Goal: Task Accomplishment & Management: Use online tool/utility

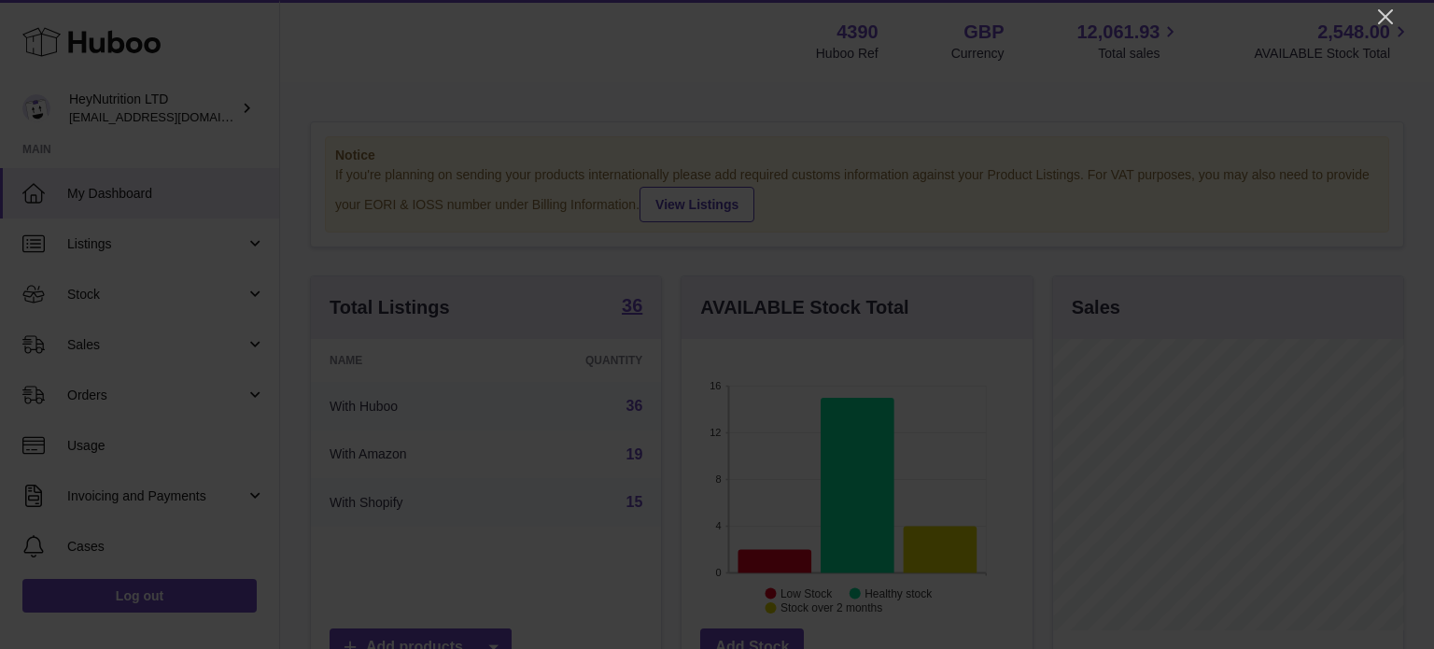
scroll to position [291, 350]
click at [1393, 9] on icon "Close" at bounding box center [1385, 17] width 22 height 22
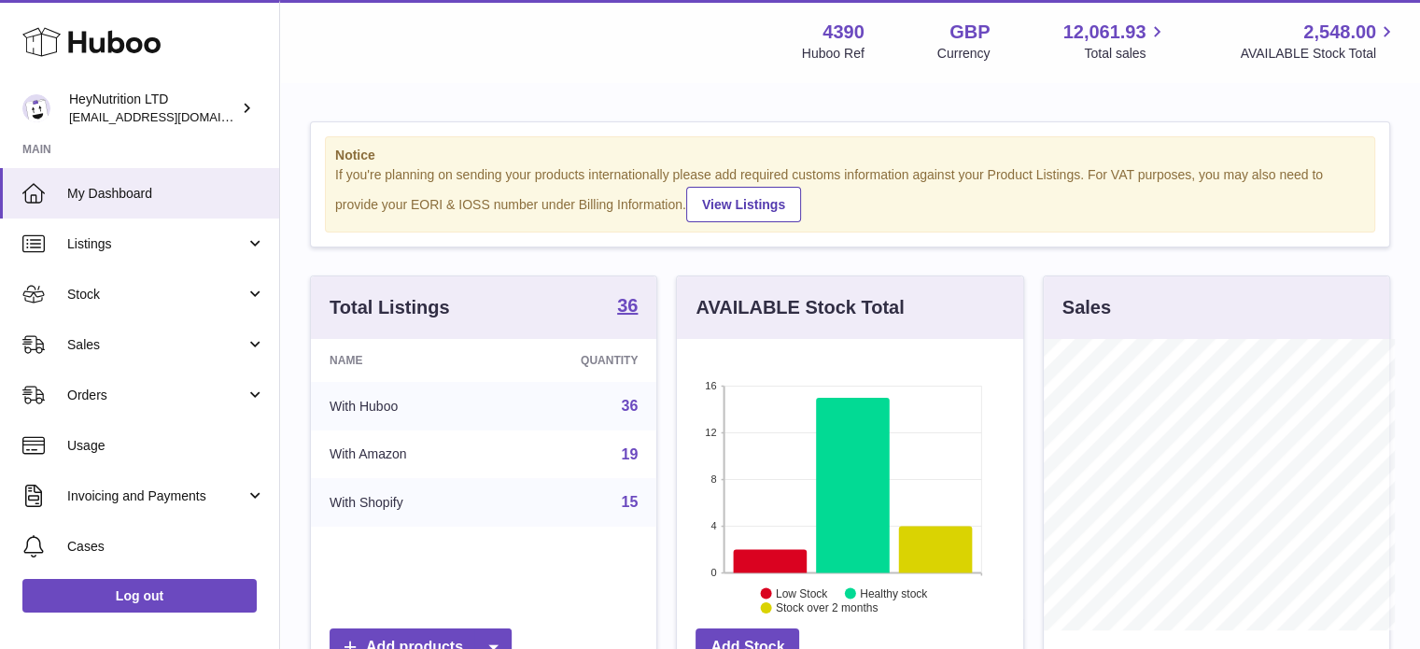
scroll to position [933230, 933175]
click at [122, 348] on span "Sales" at bounding box center [156, 345] width 178 height 18
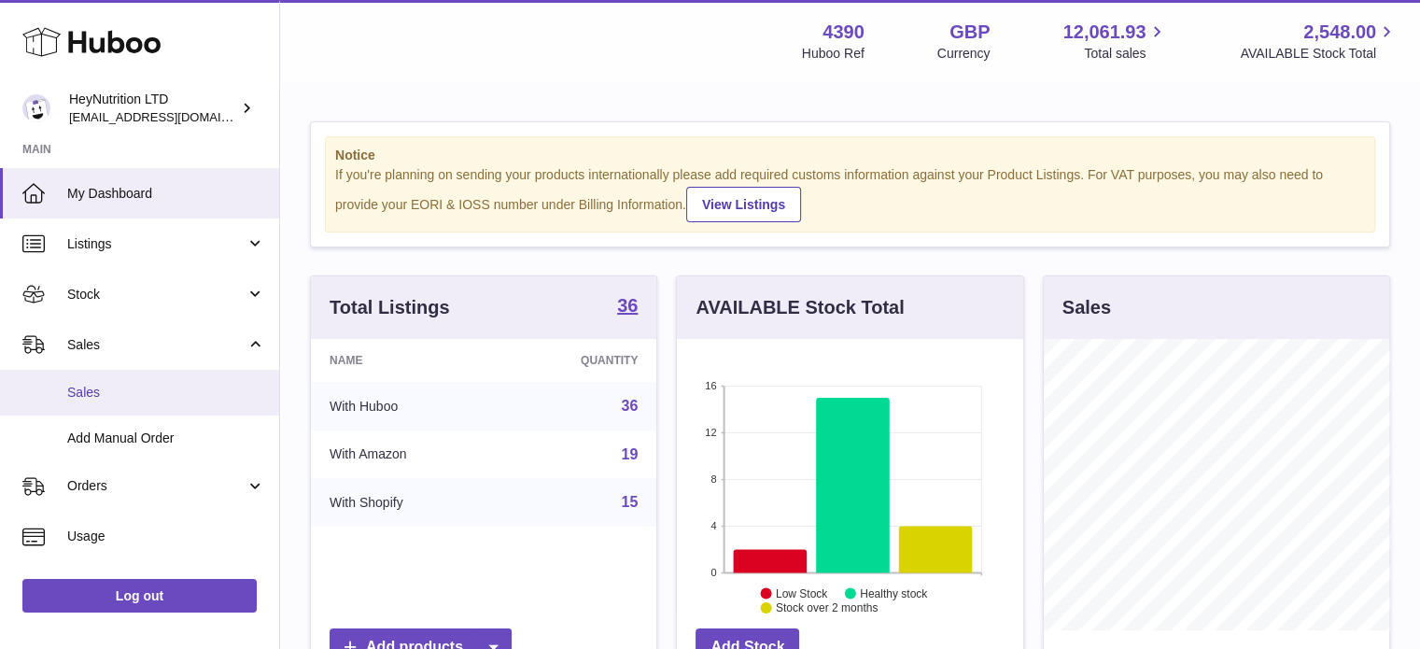
click at [127, 402] on link "Sales" at bounding box center [139, 393] width 279 height 46
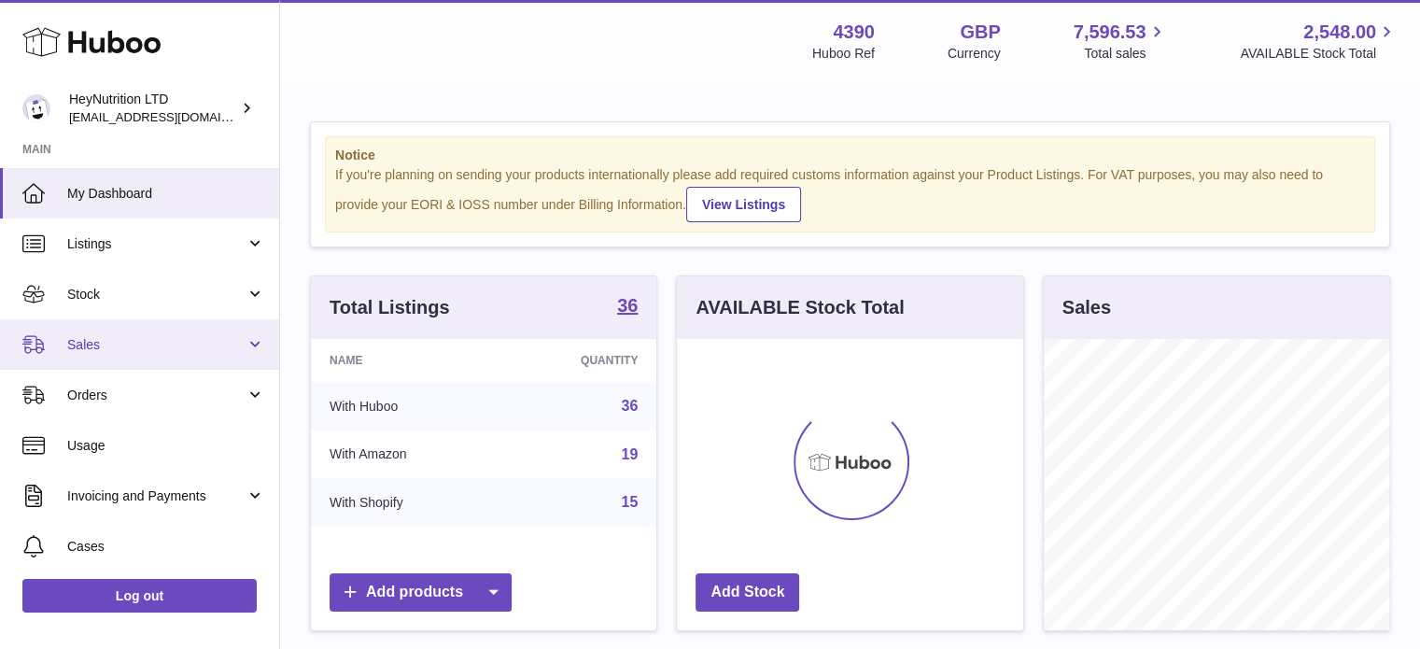
click at [132, 336] on span "Sales" at bounding box center [156, 345] width 178 height 18
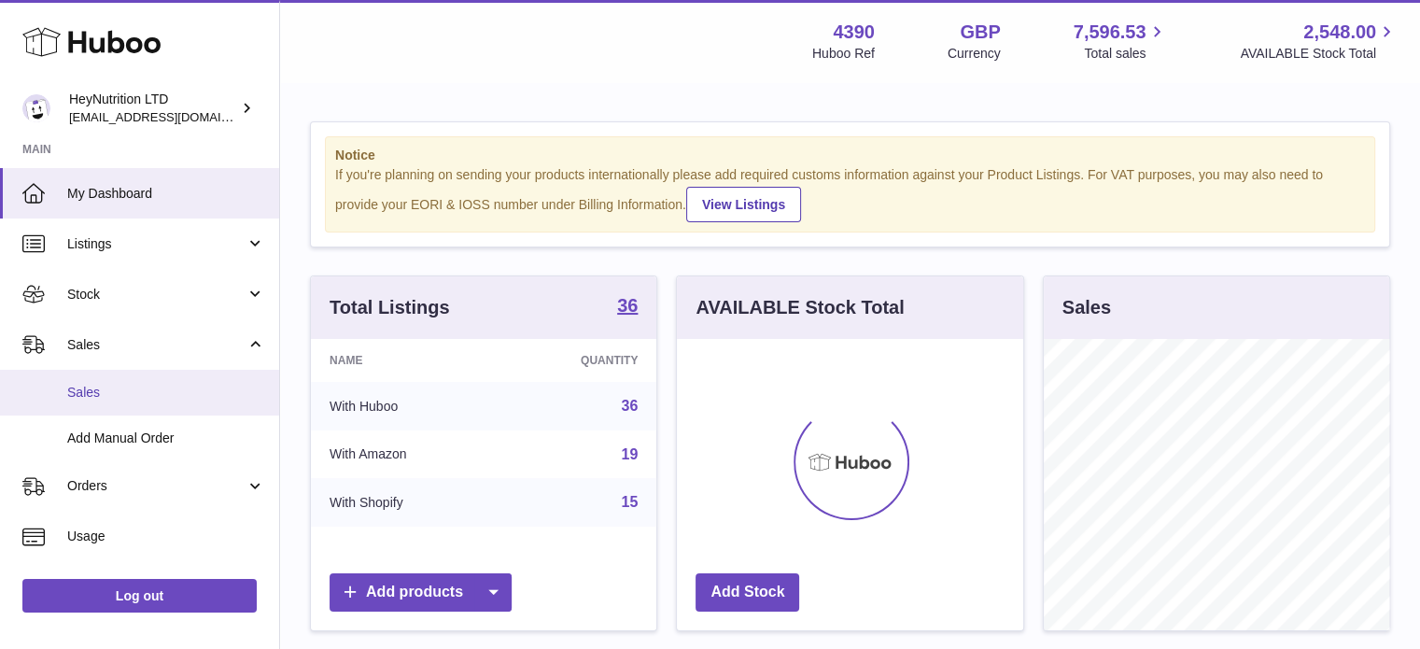
click at [139, 392] on span "Sales" at bounding box center [166, 393] width 198 height 18
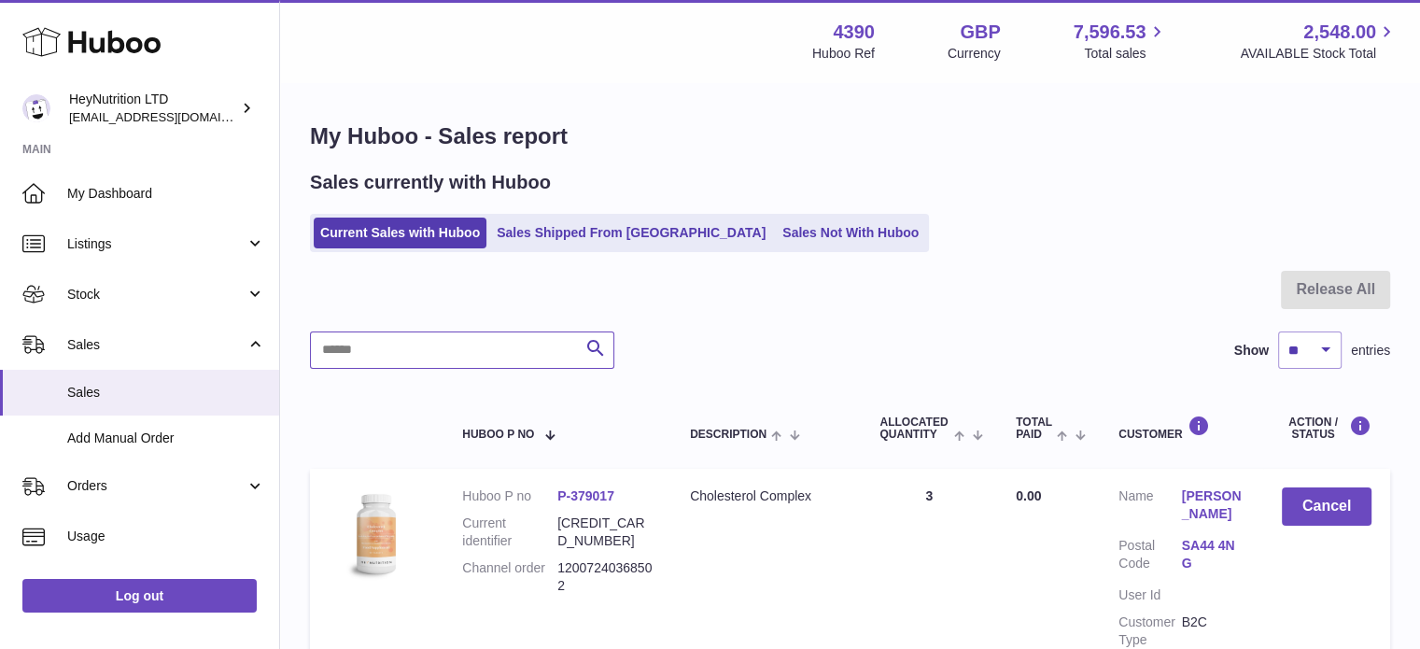
click at [467, 344] on input "text" at bounding box center [462, 349] width 304 height 37
click at [523, 335] on input "text" at bounding box center [462, 349] width 304 height 37
paste input "**********"
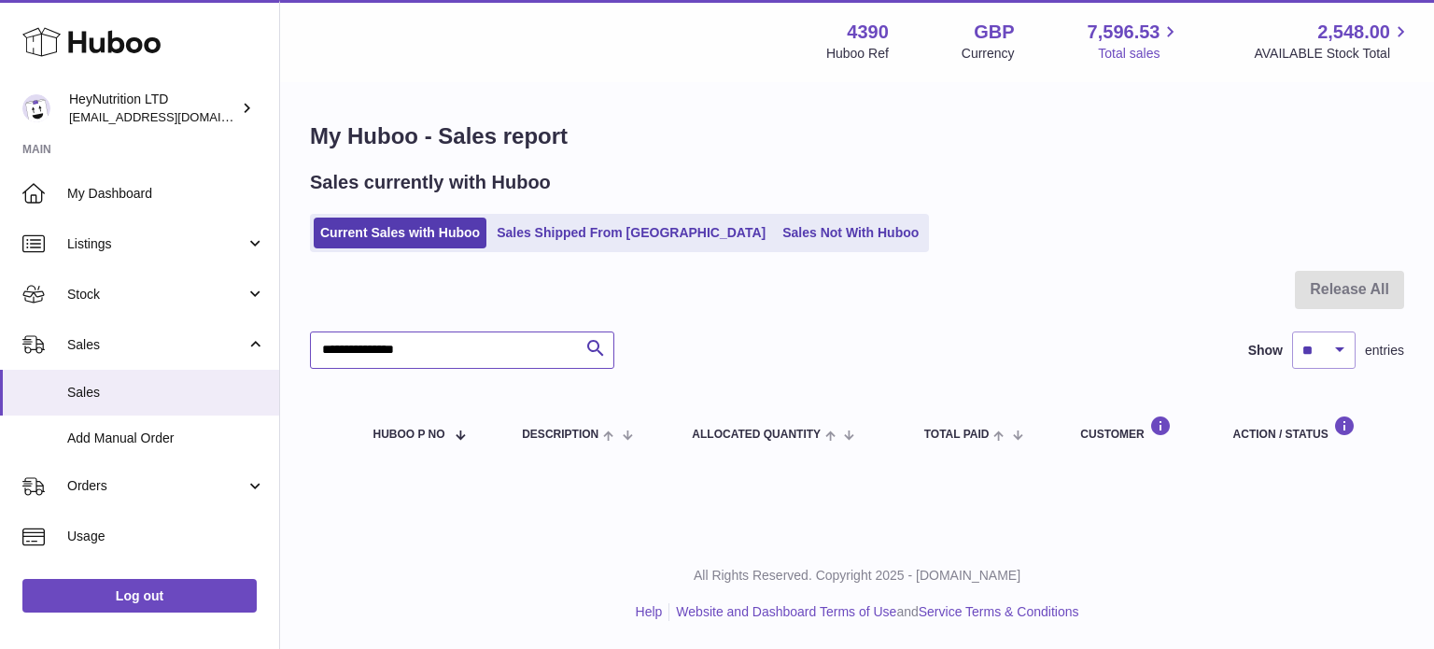
type input "**********"
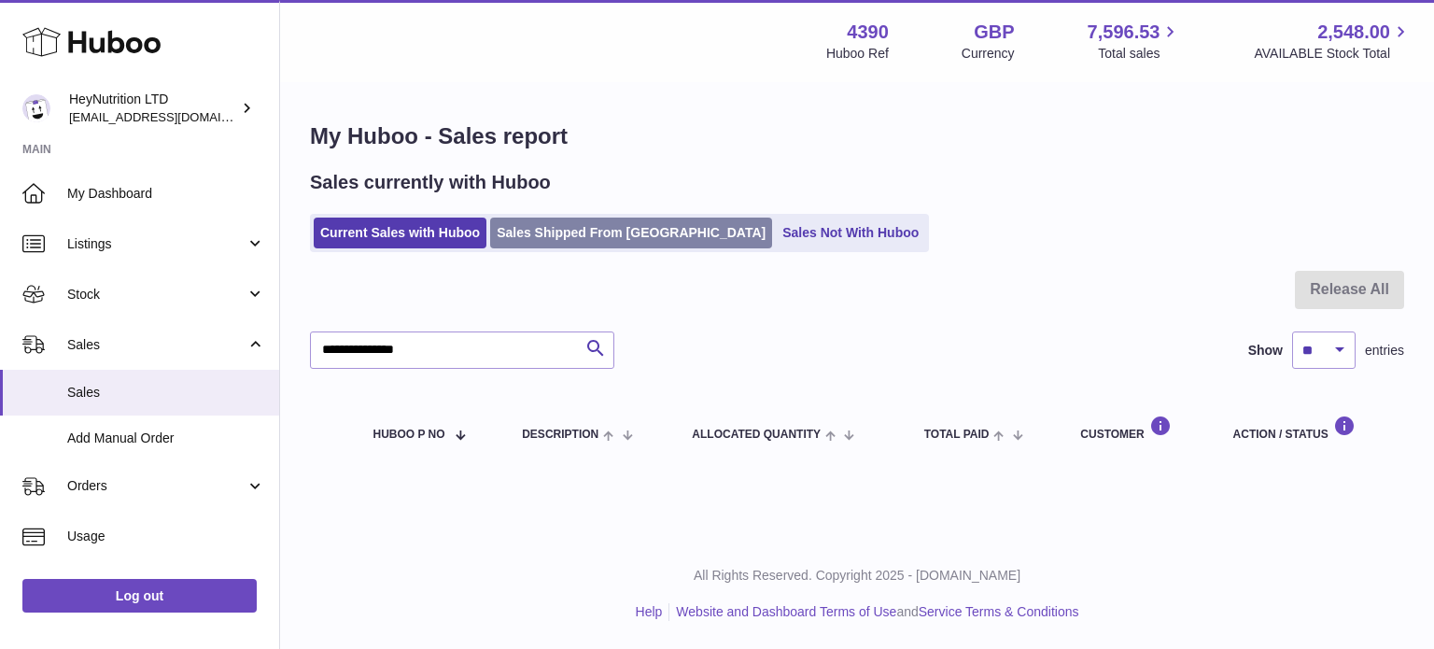
click at [571, 236] on link "Sales Shipped From [GEOGRAPHIC_DATA]" at bounding box center [631, 233] width 282 height 31
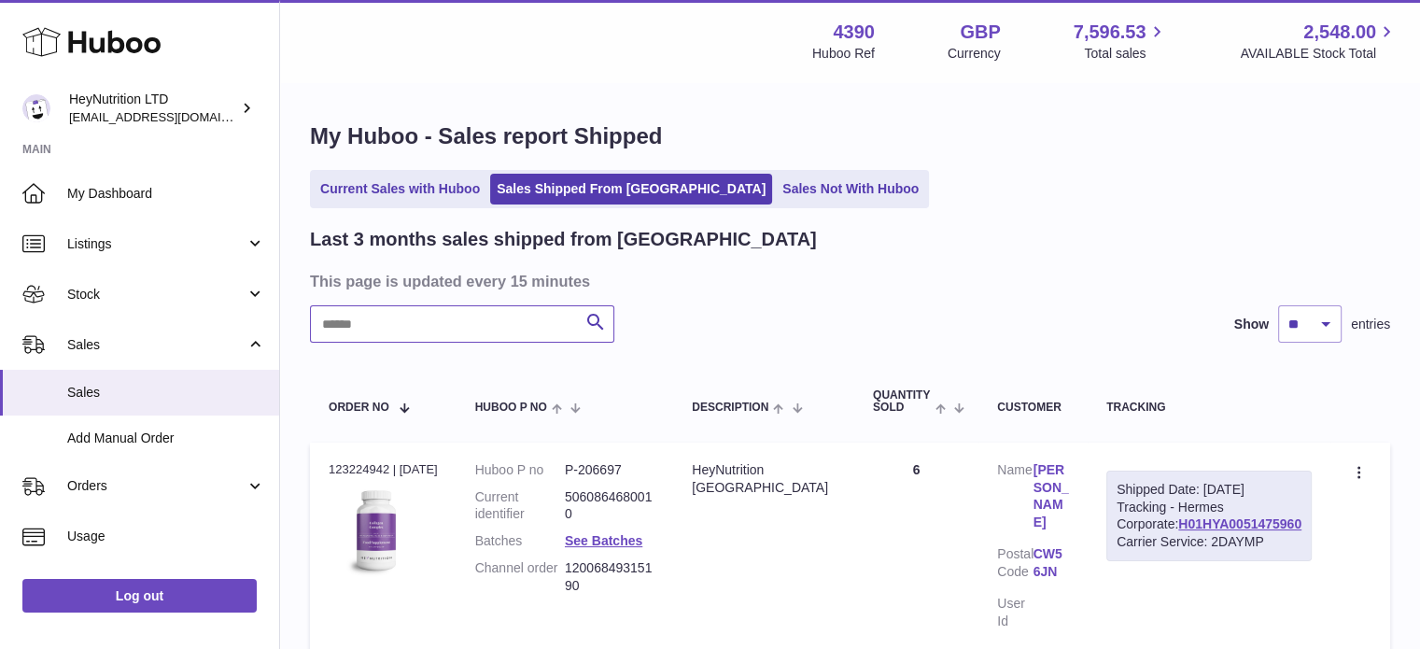
click at [539, 329] on input "text" at bounding box center [462, 323] width 304 height 37
paste input "**********"
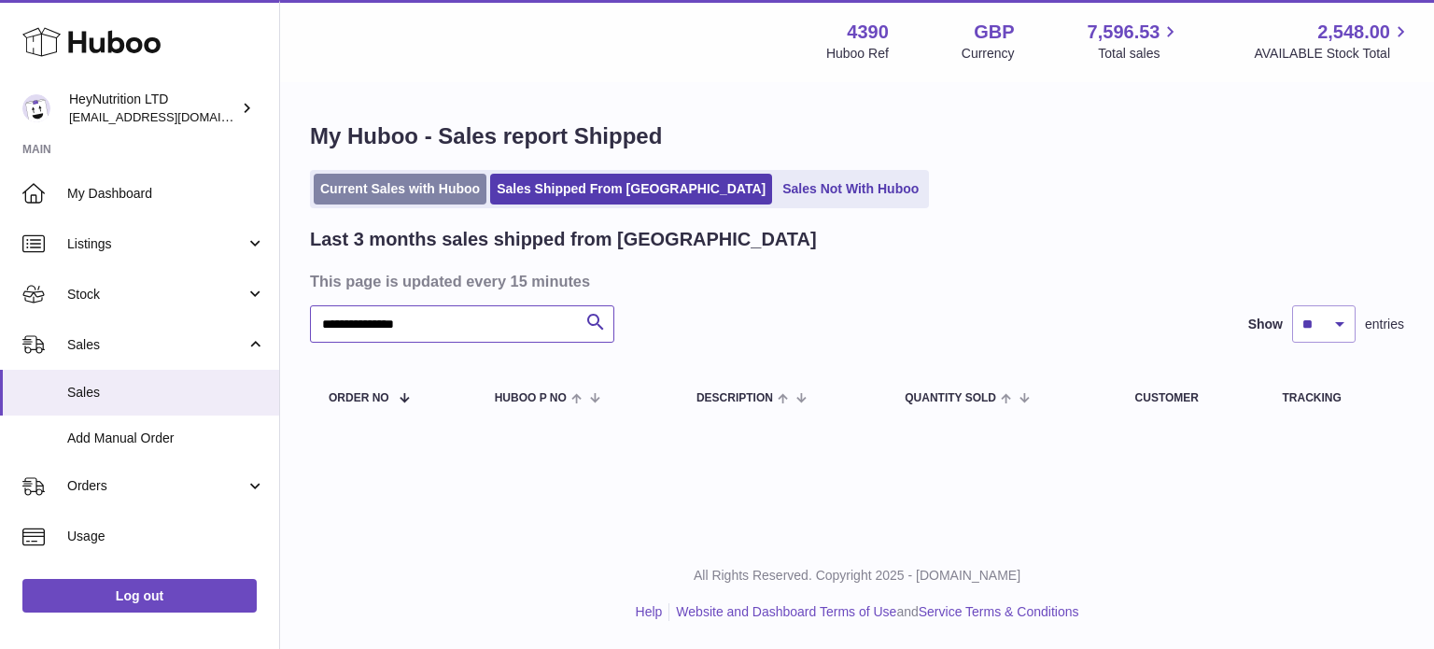
type input "**********"
click at [414, 197] on link "Current Sales with Huboo" at bounding box center [400, 189] width 173 height 31
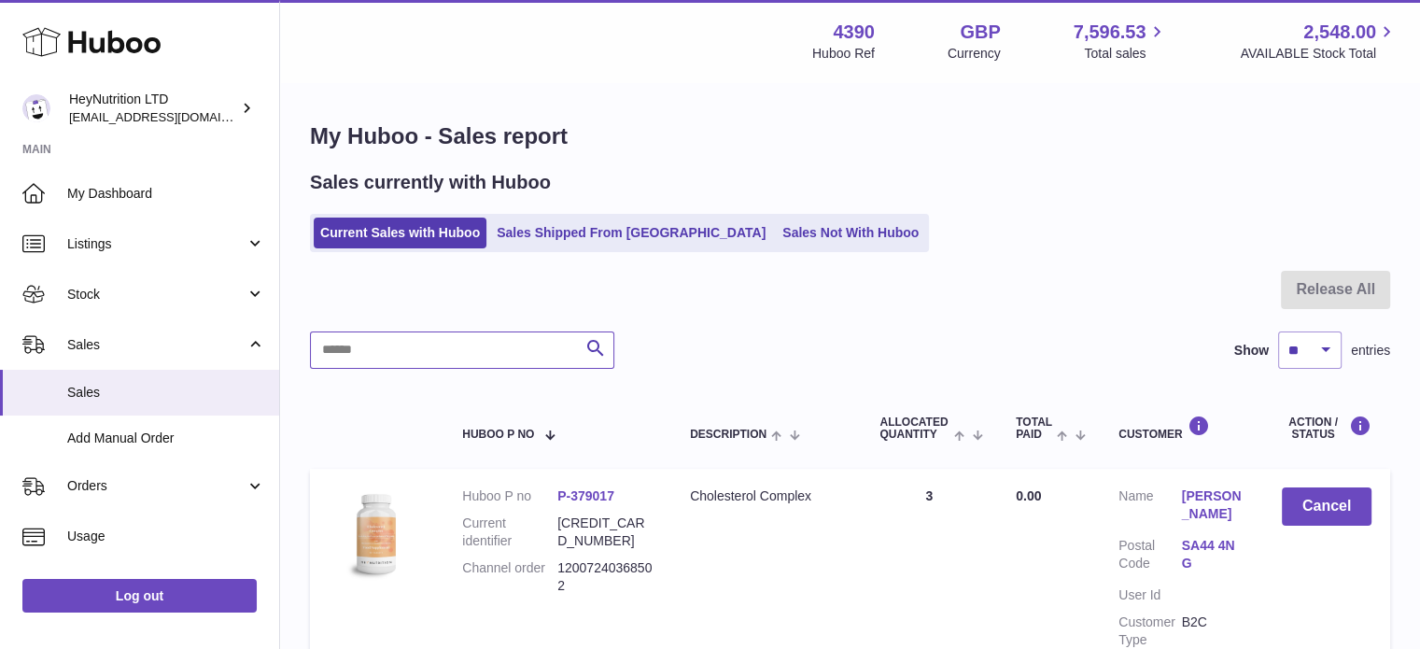
click at [420, 362] on input "text" at bounding box center [462, 349] width 304 height 37
paste input "**********"
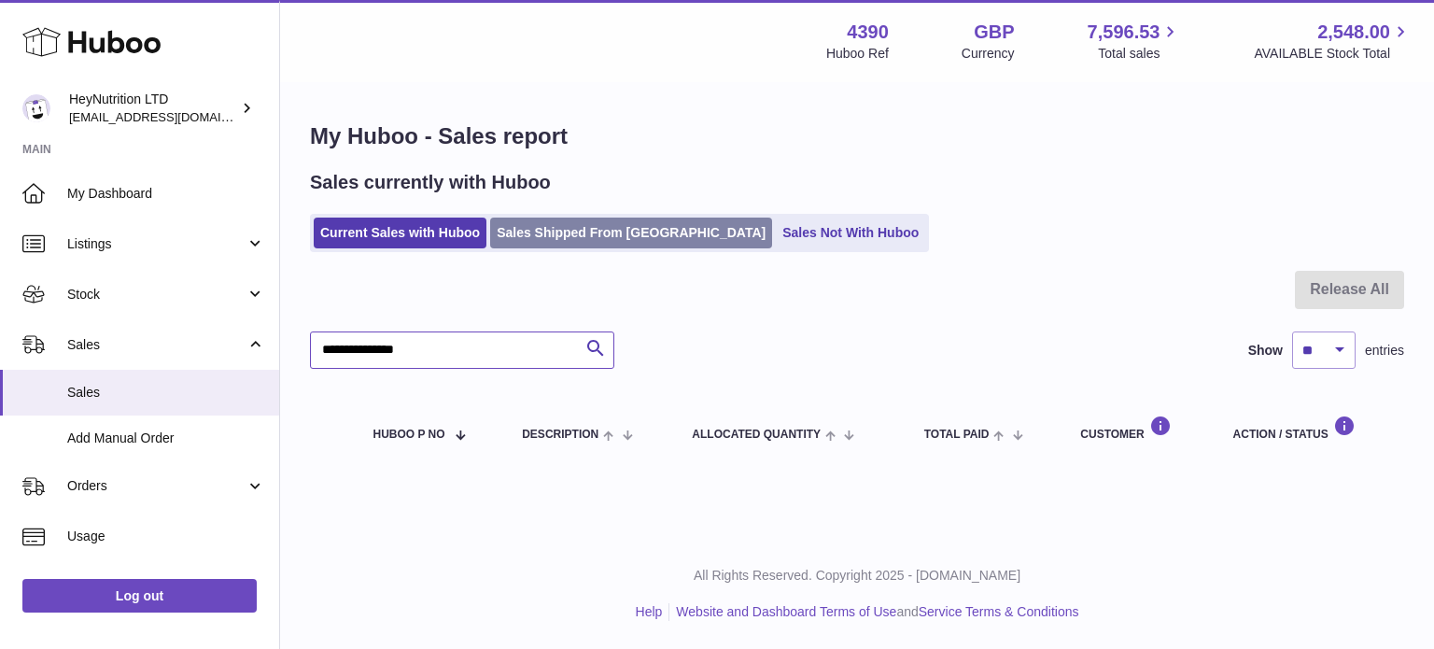
type input "**********"
click at [594, 245] on link "Sales Shipped From [GEOGRAPHIC_DATA]" at bounding box center [631, 233] width 282 height 31
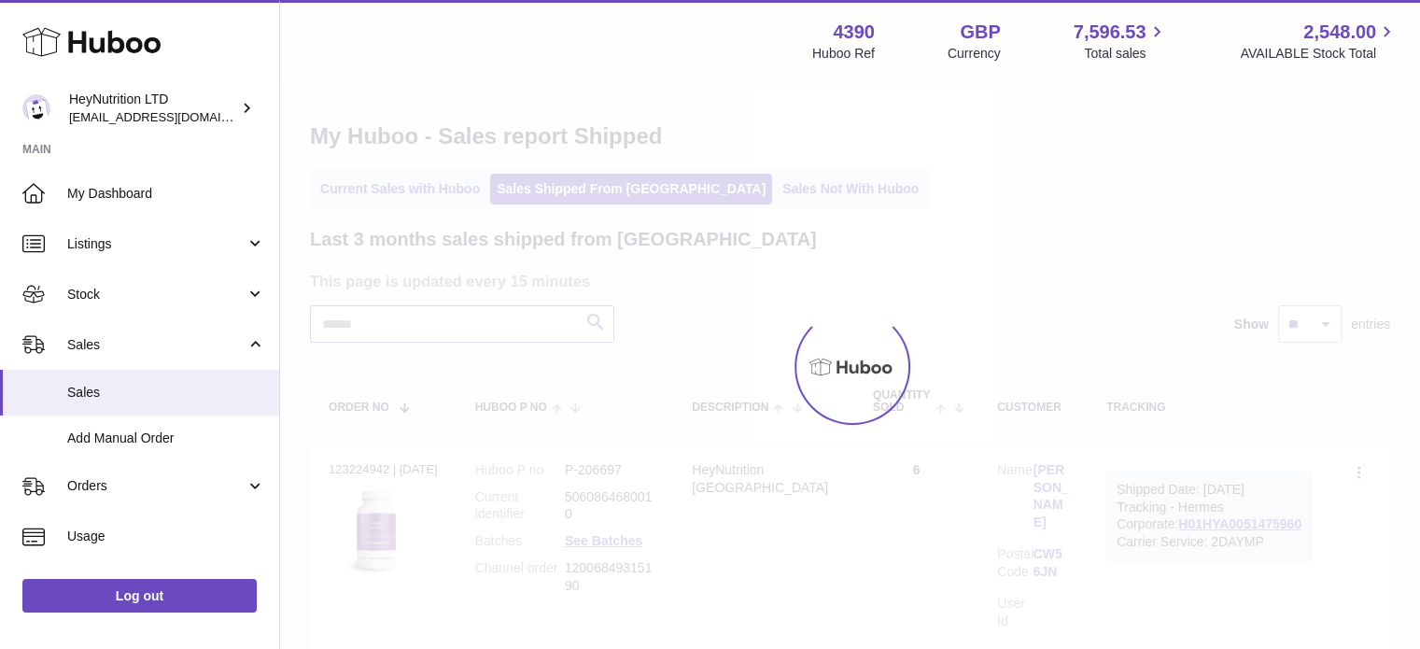
click at [520, 339] on input "text" at bounding box center [462, 323] width 304 height 37
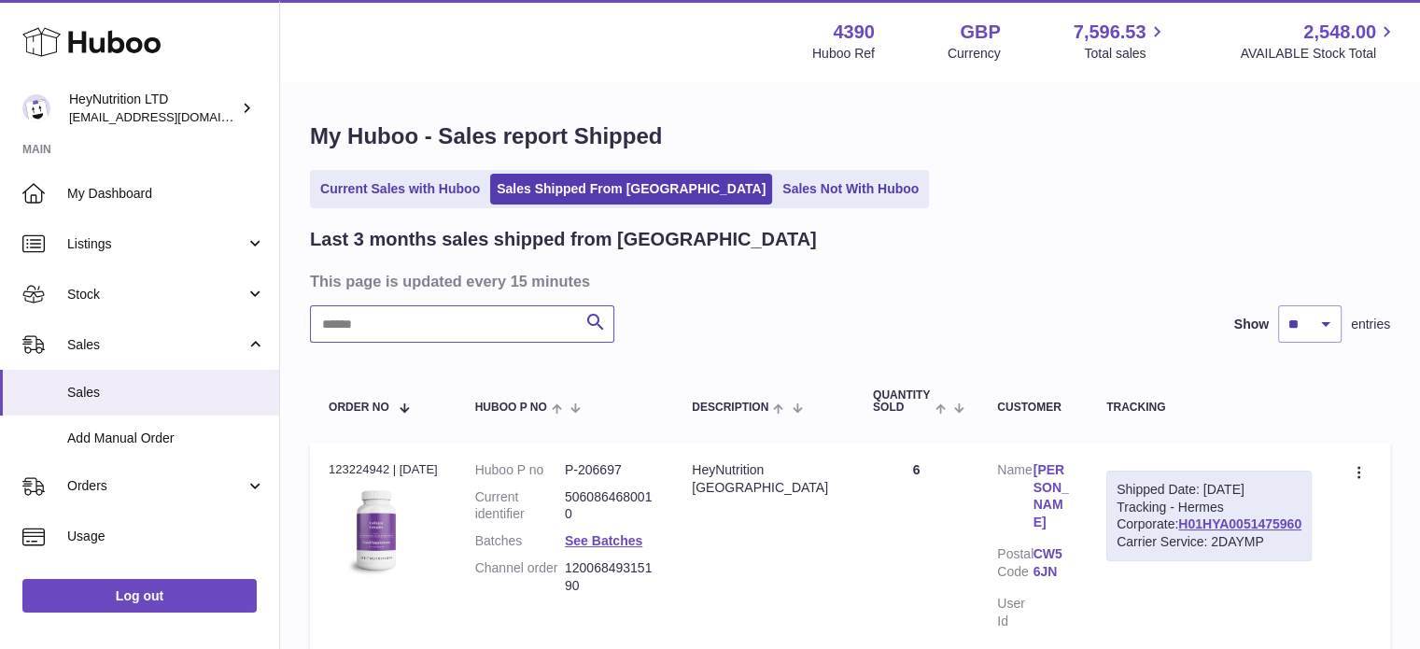
paste input "**********"
type input "**********"
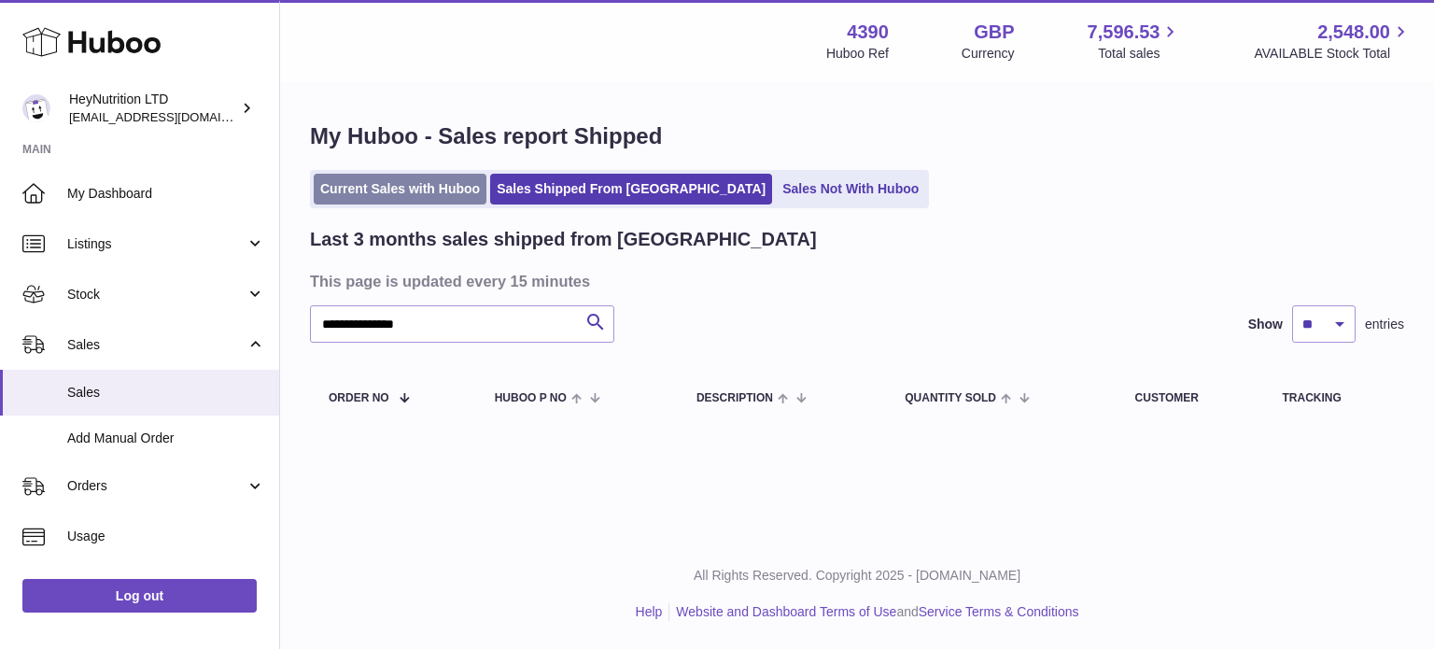
click at [449, 188] on link "Current Sales with Huboo" at bounding box center [400, 189] width 173 height 31
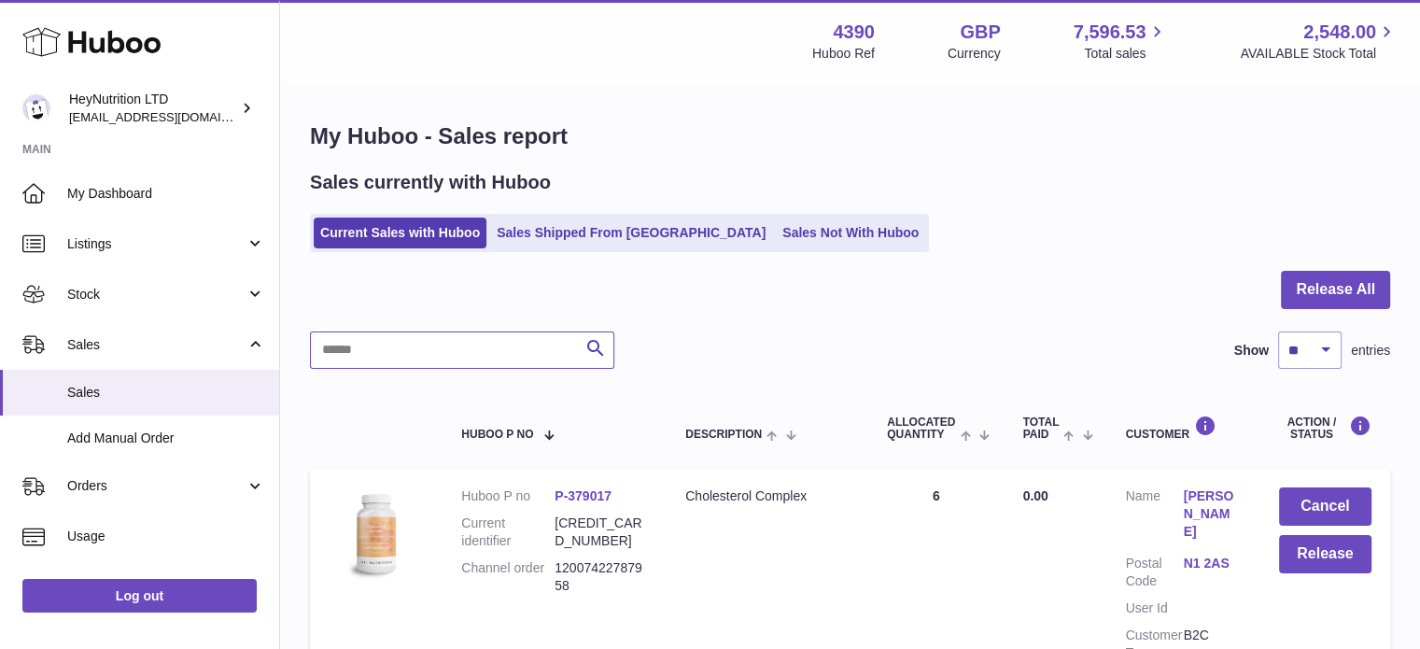
click at [457, 354] on input "text" at bounding box center [462, 349] width 304 height 37
paste input "**********"
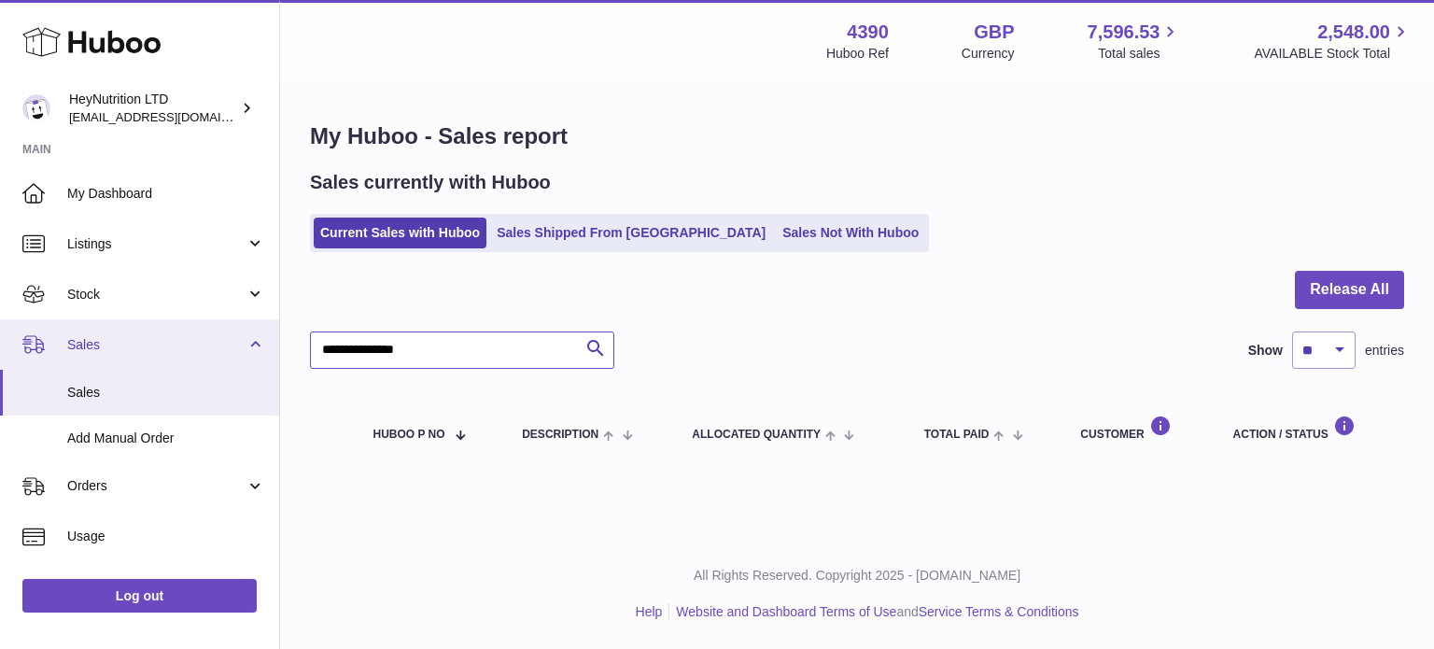
click at [202, 351] on div "Huboo HeyNutrition LTD [EMAIL_ADDRESS][DOMAIN_NAME] Main My Dashboard Listings …" at bounding box center [717, 324] width 1434 height 649
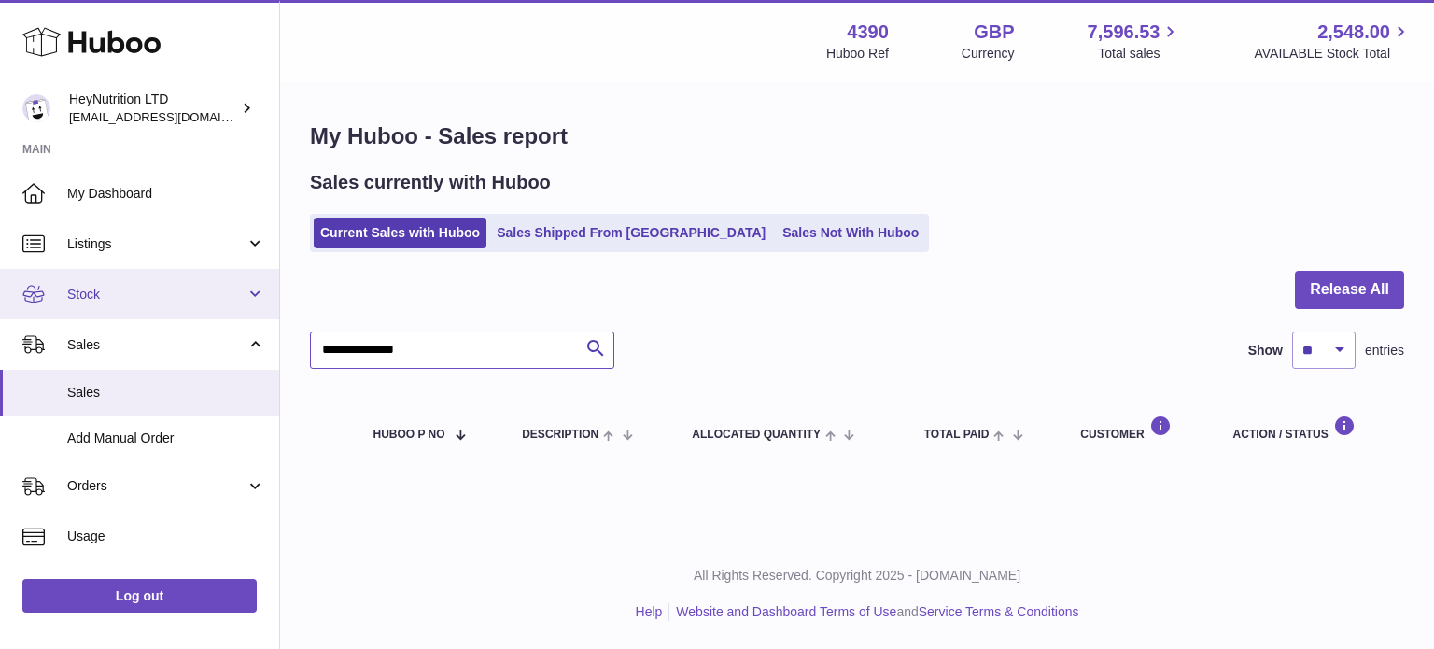
paste input "text"
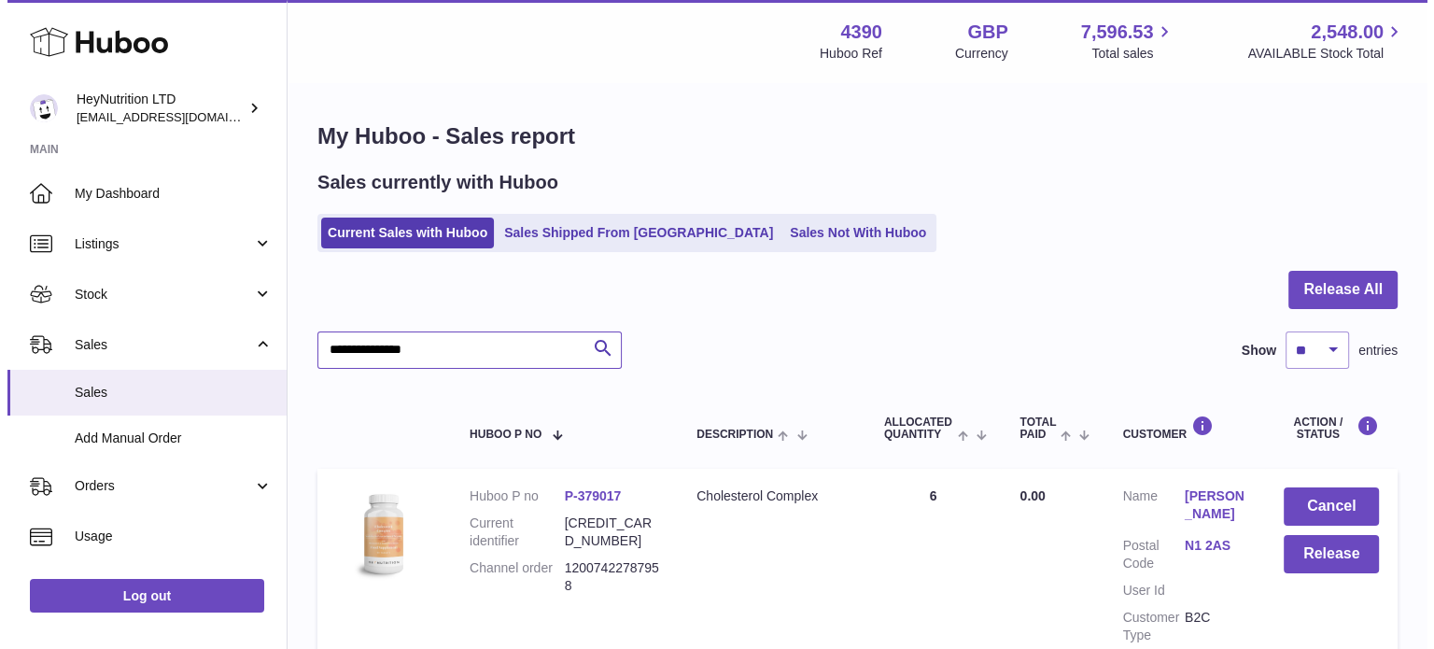
scroll to position [161, 0]
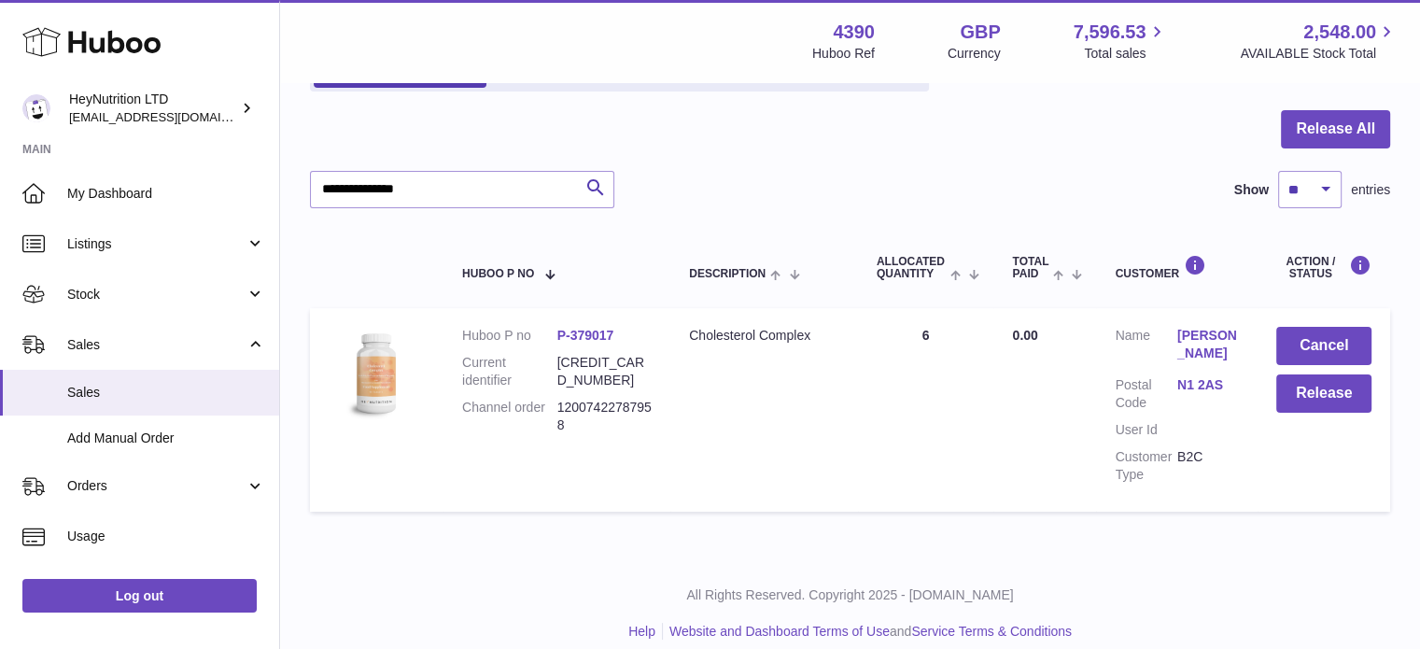
click at [1195, 376] on link "N1 2AS" at bounding box center [1208, 385] width 62 height 18
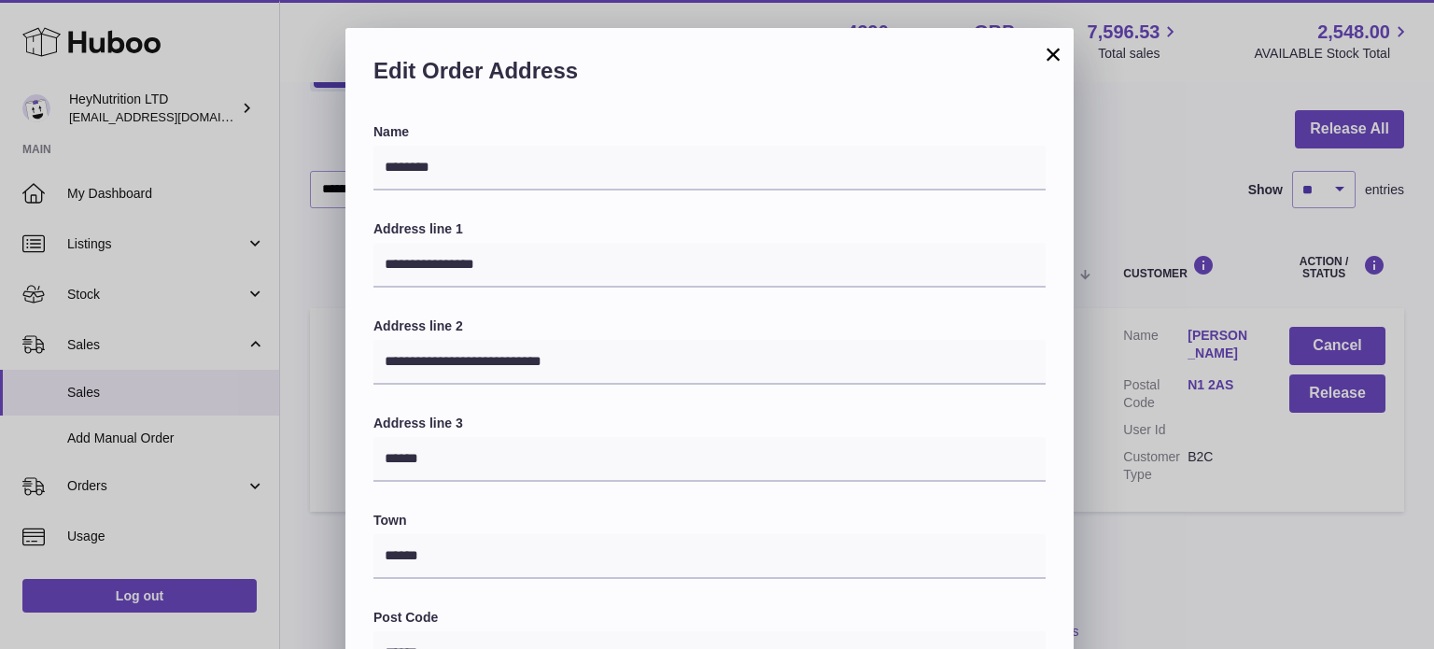
scroll to position [527, 0]
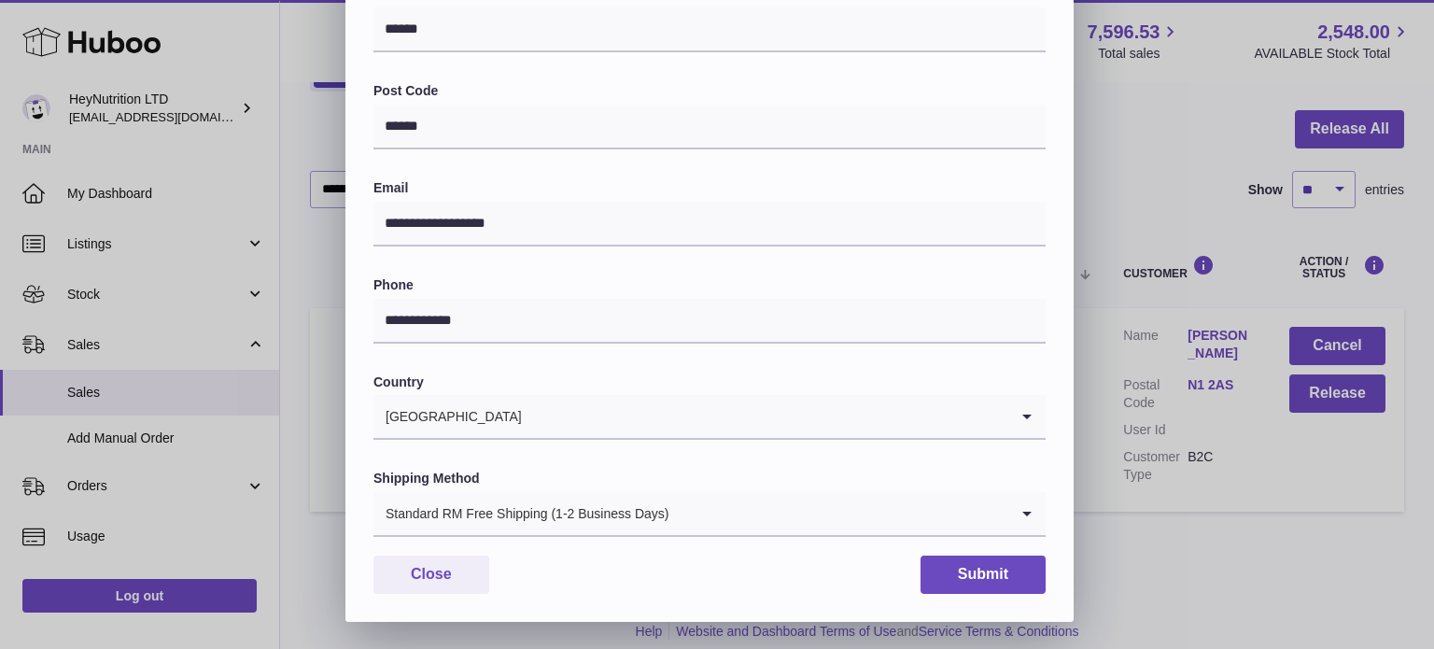
click at [556, 511] on div "Standard RM Free Shipping (1-2 Business Days)" at bounding box center [690, 513] width 635 height 43
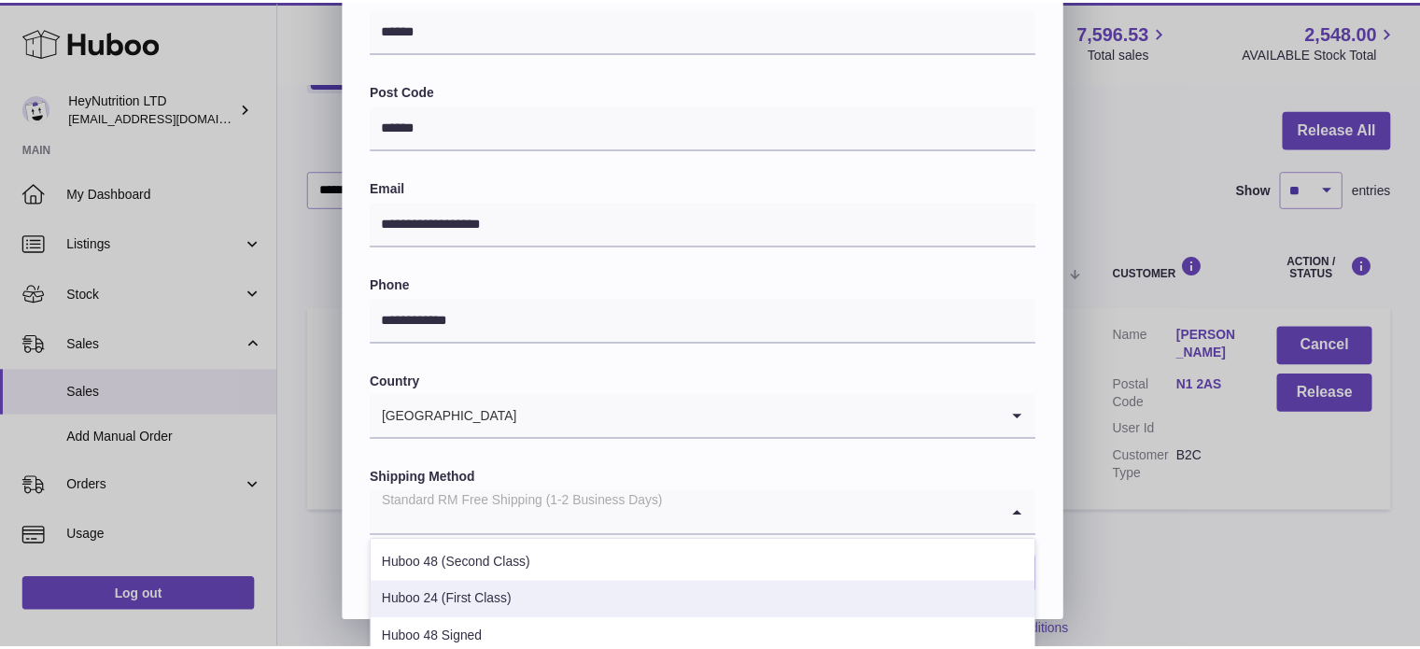
scroll to position [187, 0]
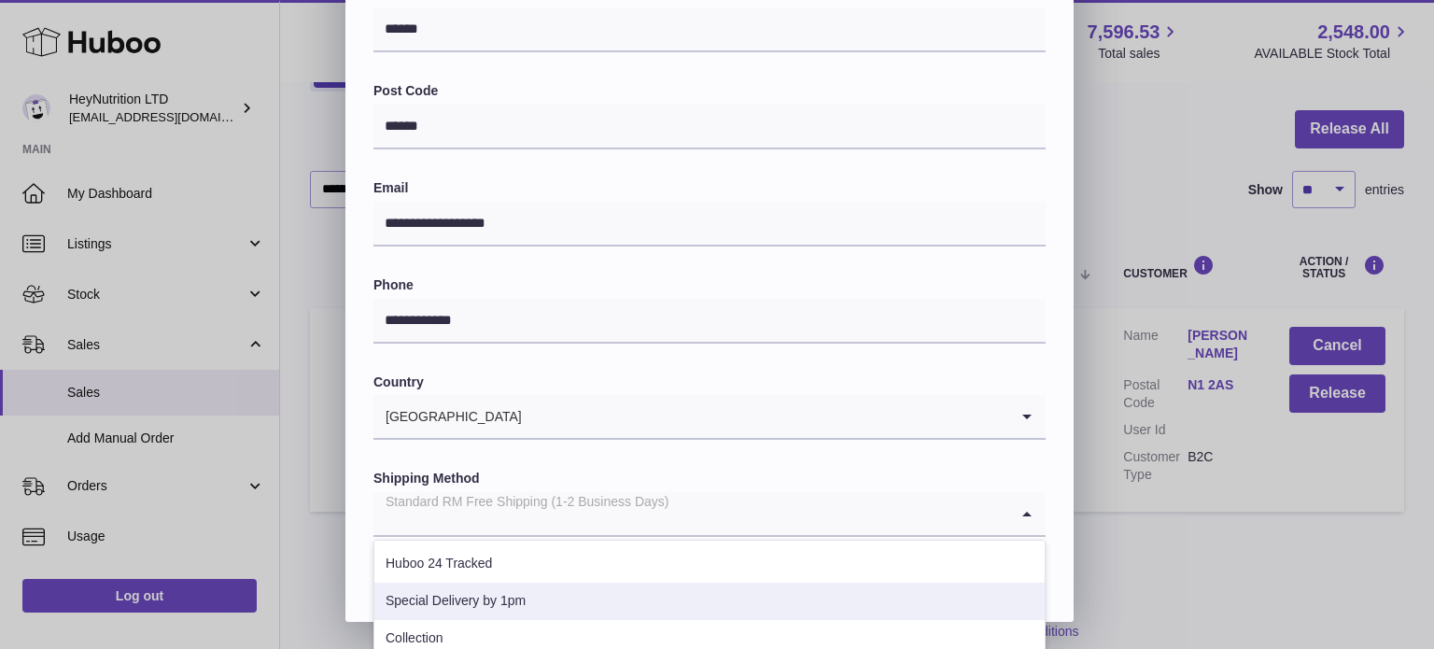
click at [537, 594] on li "Special Delivery by 1pm" at bounding box center [709, 601] width 670 height 37
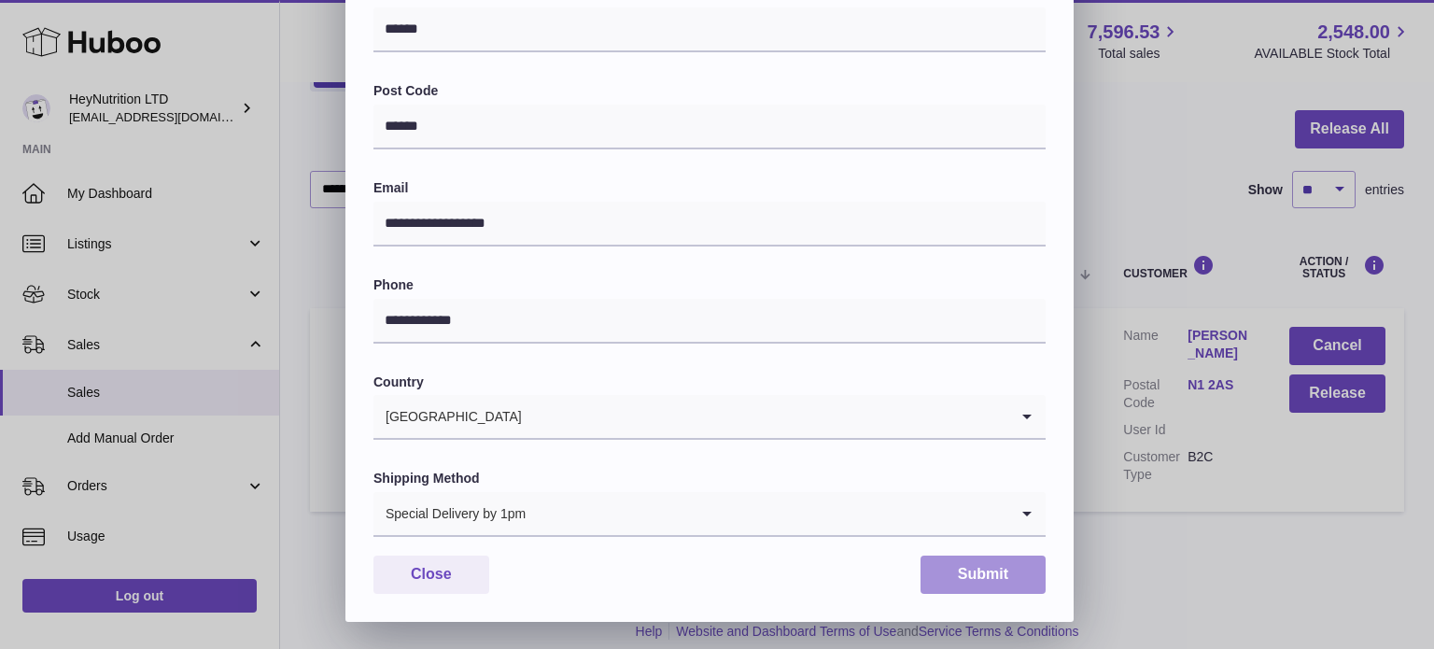
click at [986, 573] on button "Submit" at bounding box center [982, 574] width 125 height 38
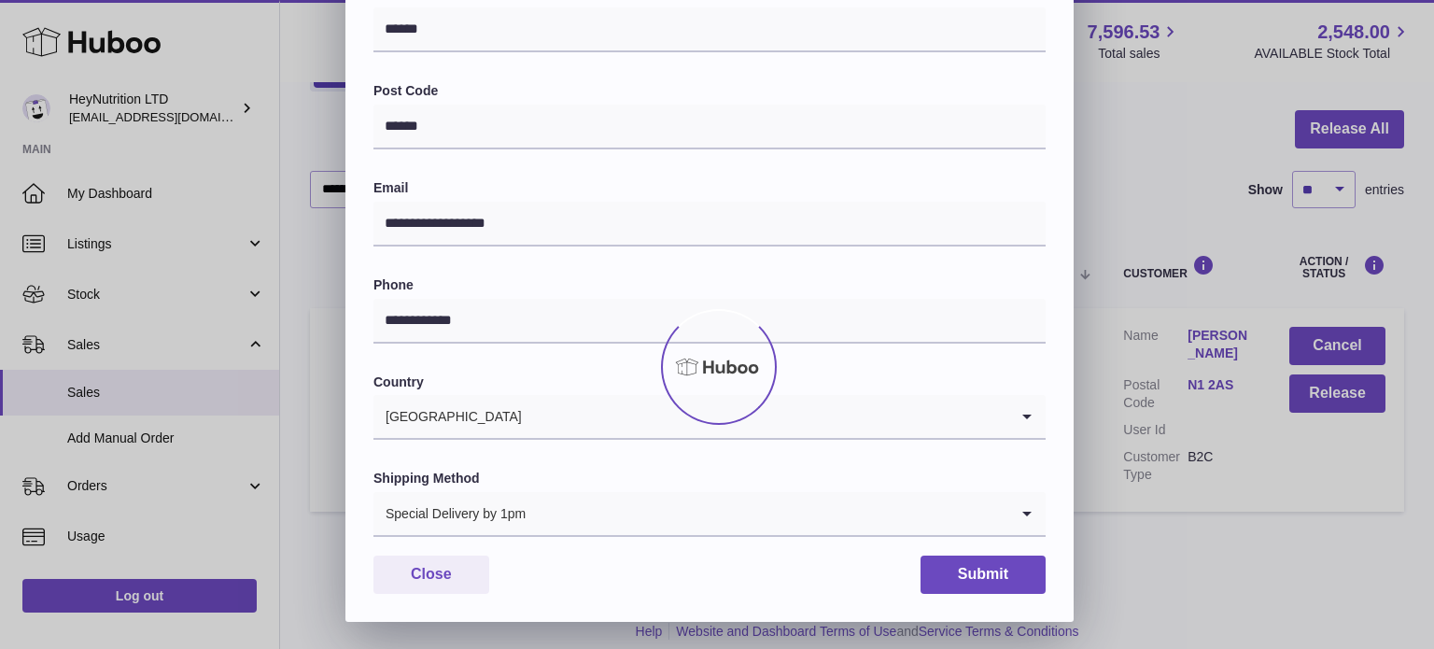
scroll to position [0, 0]
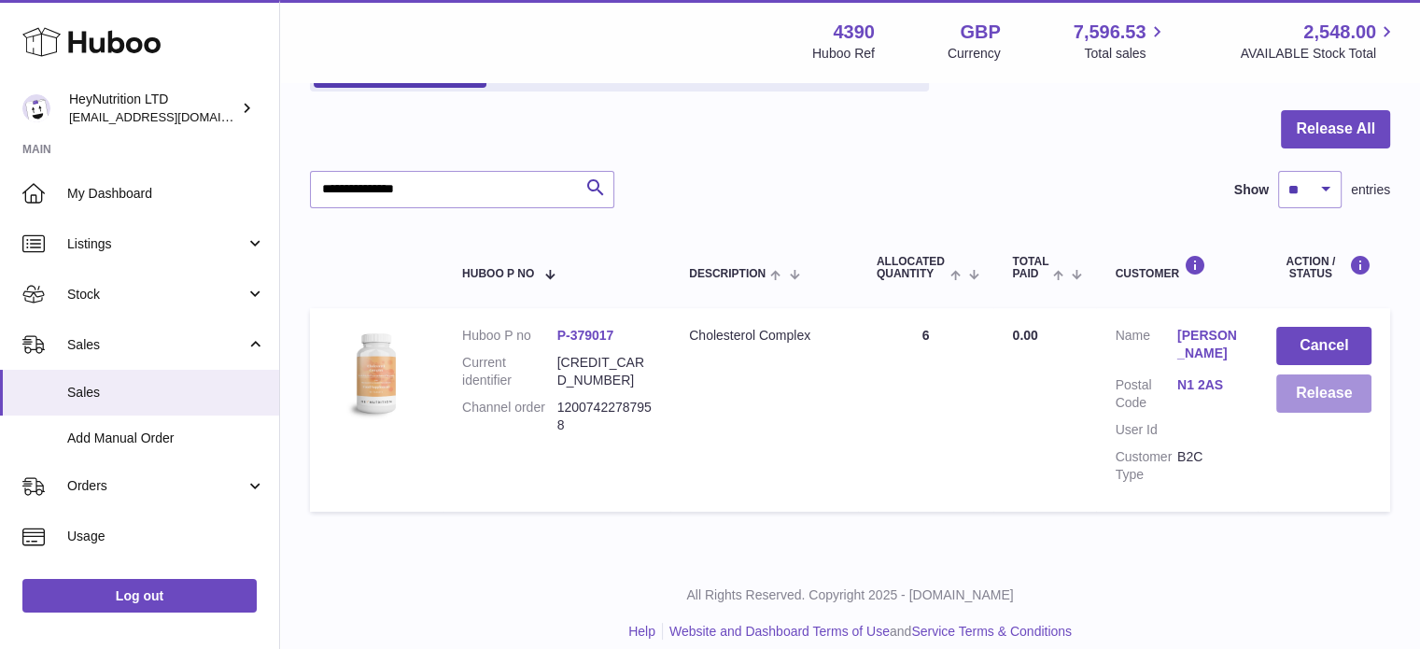
click at [1316, 399] on button "Release" at bounding box center [1323, 393] width 95 height 38
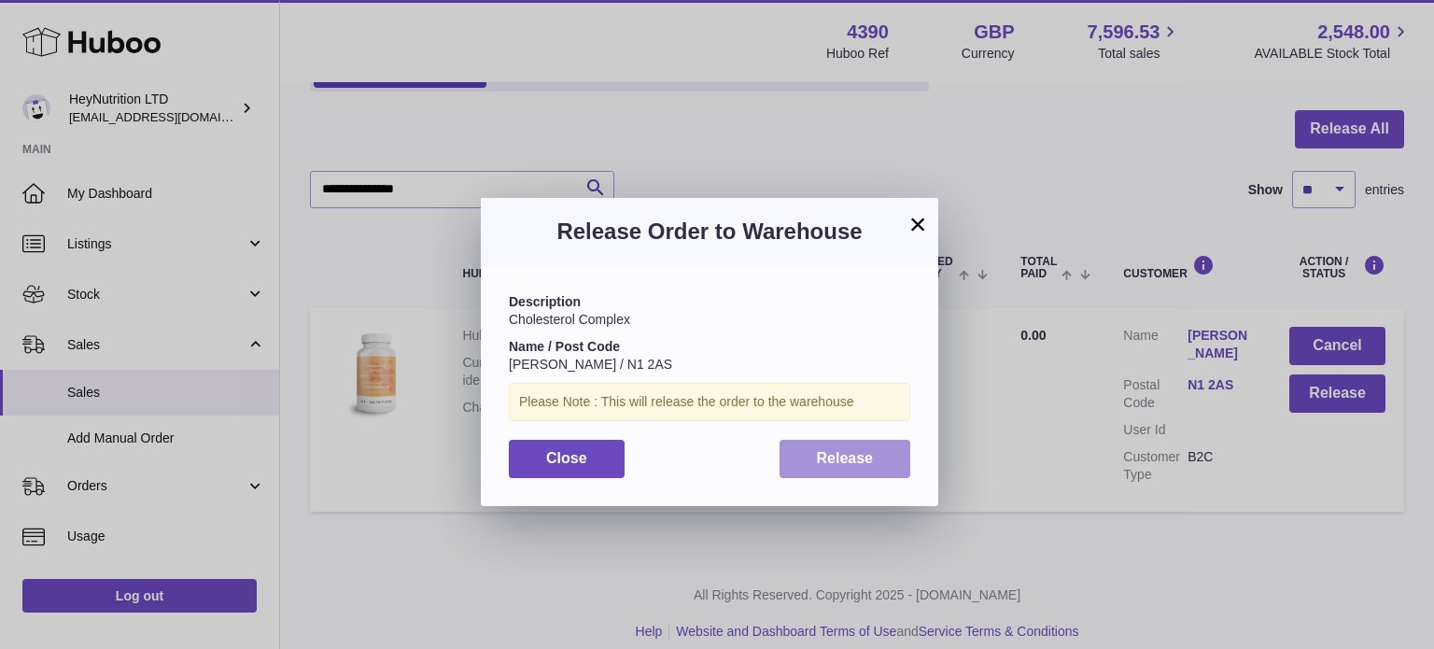
click at [841, 456] on span "Release" at bounding box center [845, 458] width 57 height 16
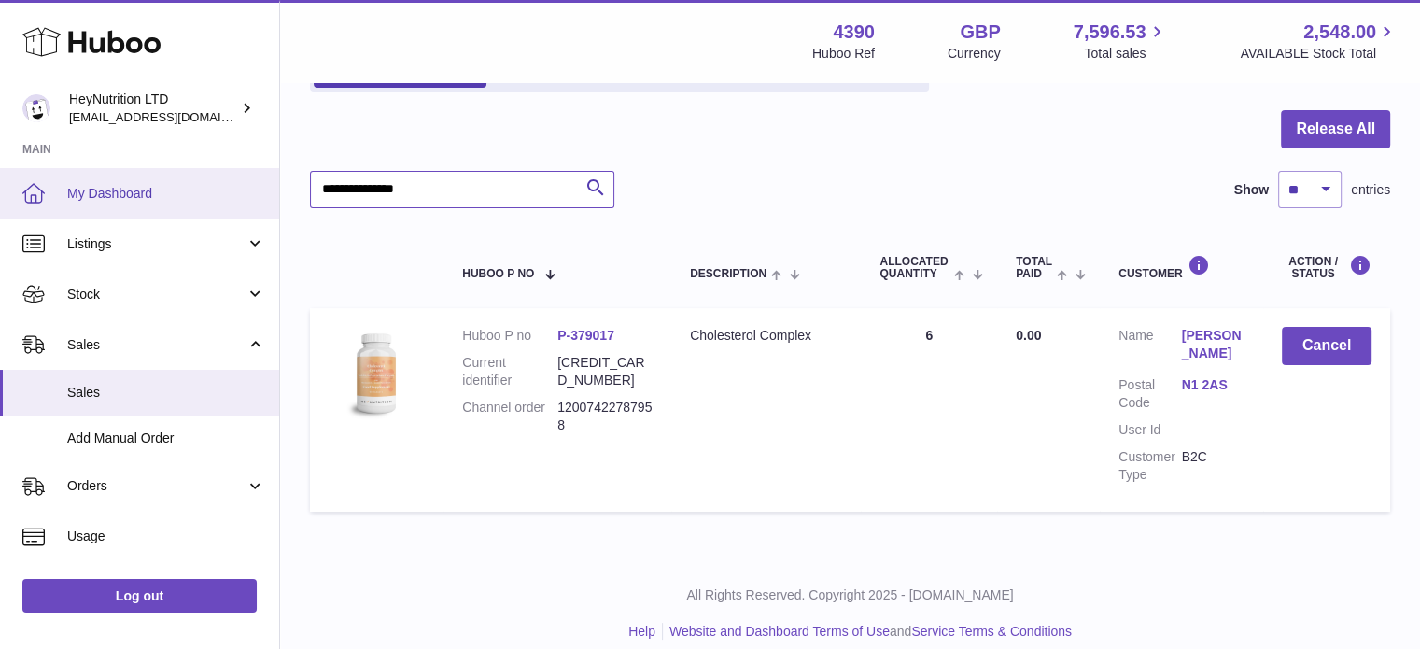
drag, startPoint x: 202, startPoint y: 205, endPoint x: 0, endPoint y: 197, distance: 201.8
click at [75, 204] on div "Huboo HeyNutrition LTD [EMAIL_ADDRESS][DOMAIN_NAME] Main My Dashboard Listings …" at bounding box center [710, 253] width 1420 height 828
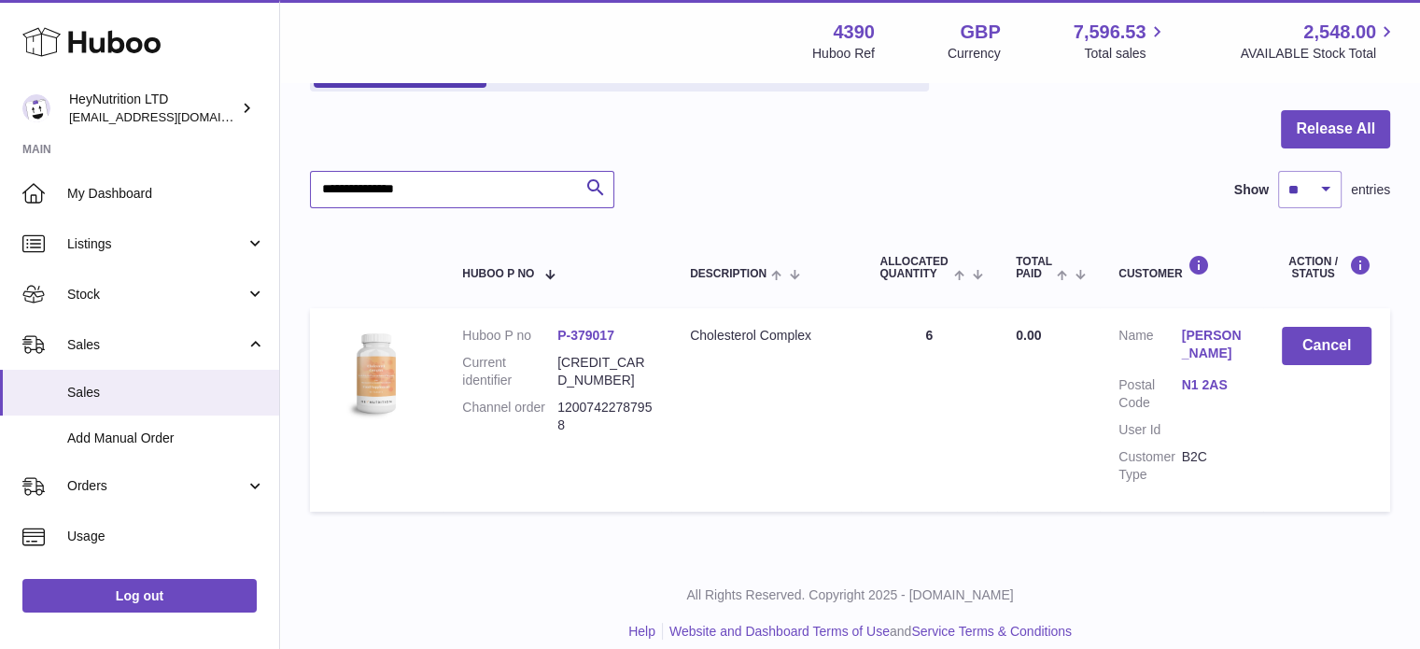
paste input "text"
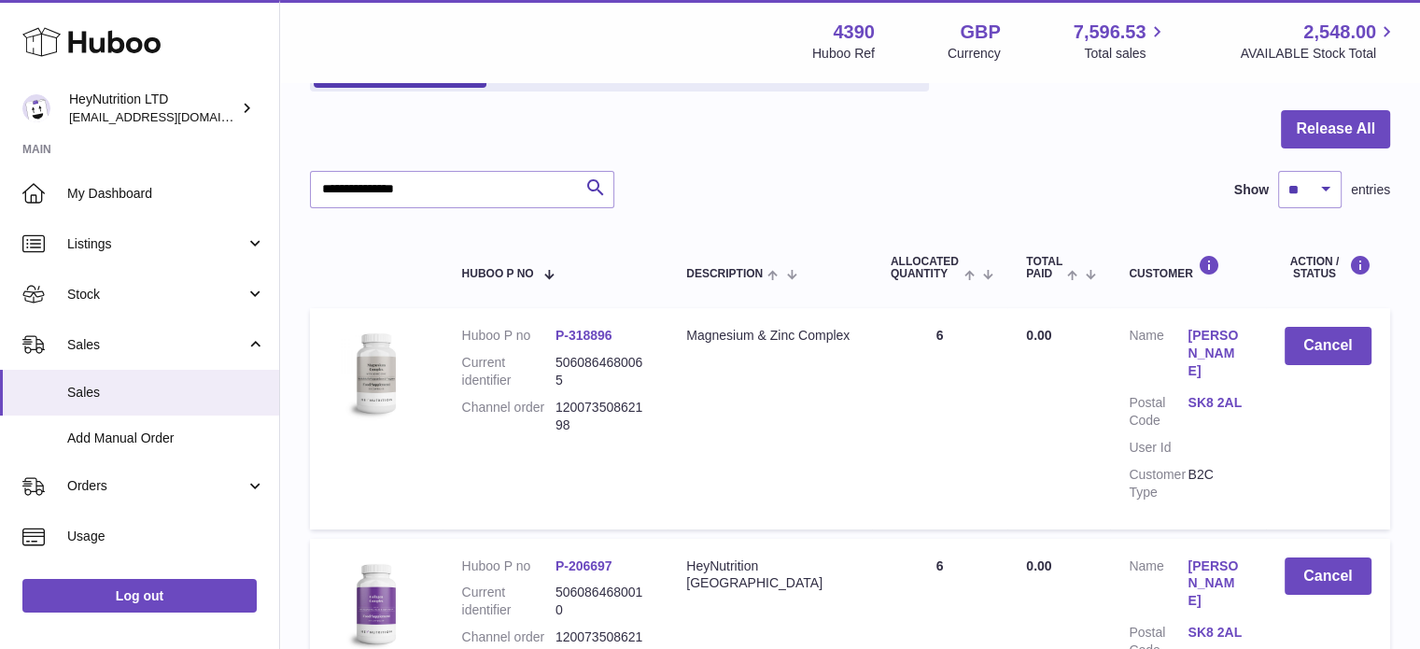
click at [1195, 394] on link "SK8 2AL" at bounding box center [1216, 403] width 59 height 18
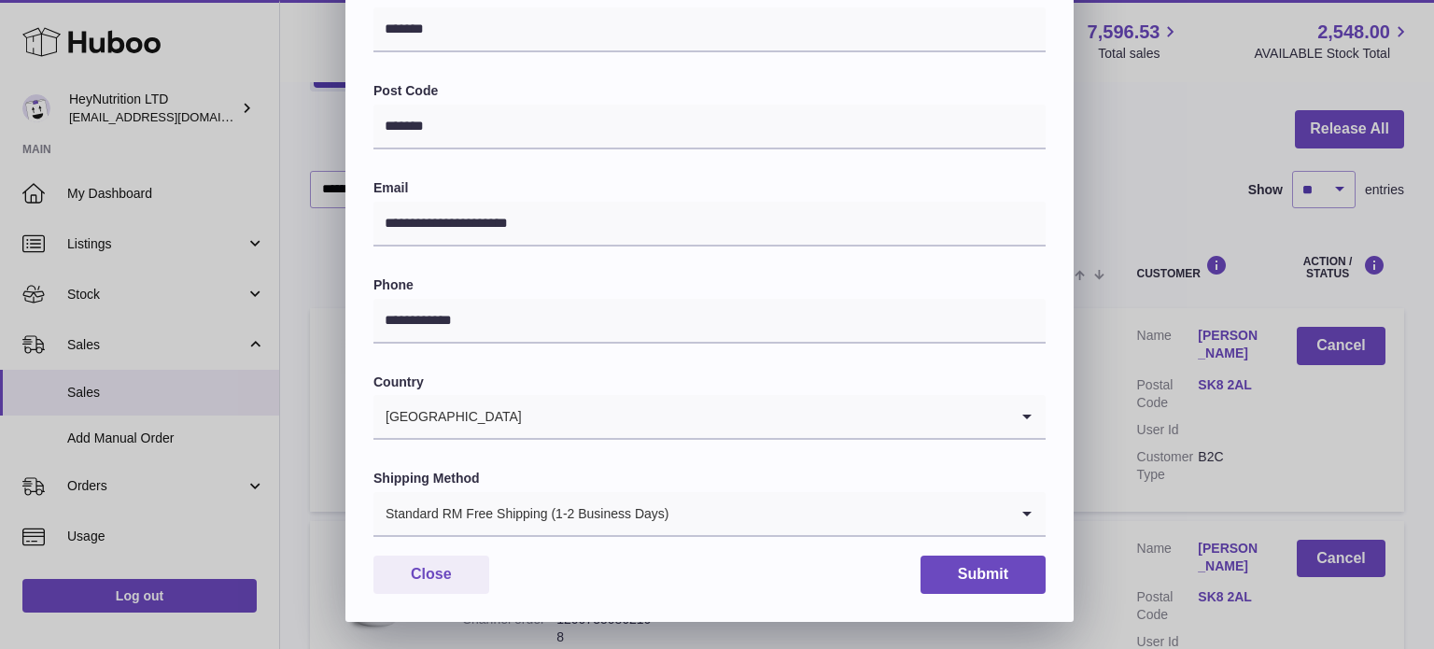
click at [459, 507] on div "Standard RM Free Shipping (1-2 Business Days)" at bounding box center [690, 513] width 635 height 43
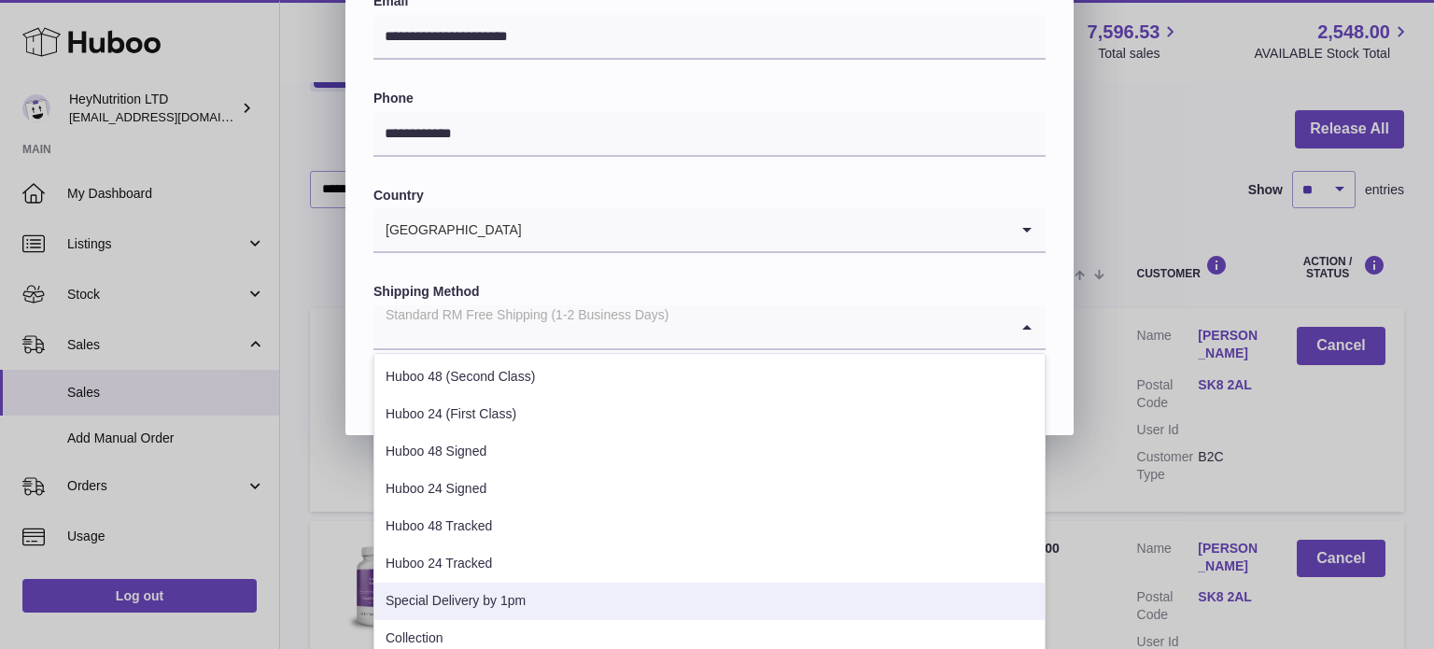
click at [545, 599] on li "Special Delivery by 1pm" at bounding box center [709, 601] width 670 height 37
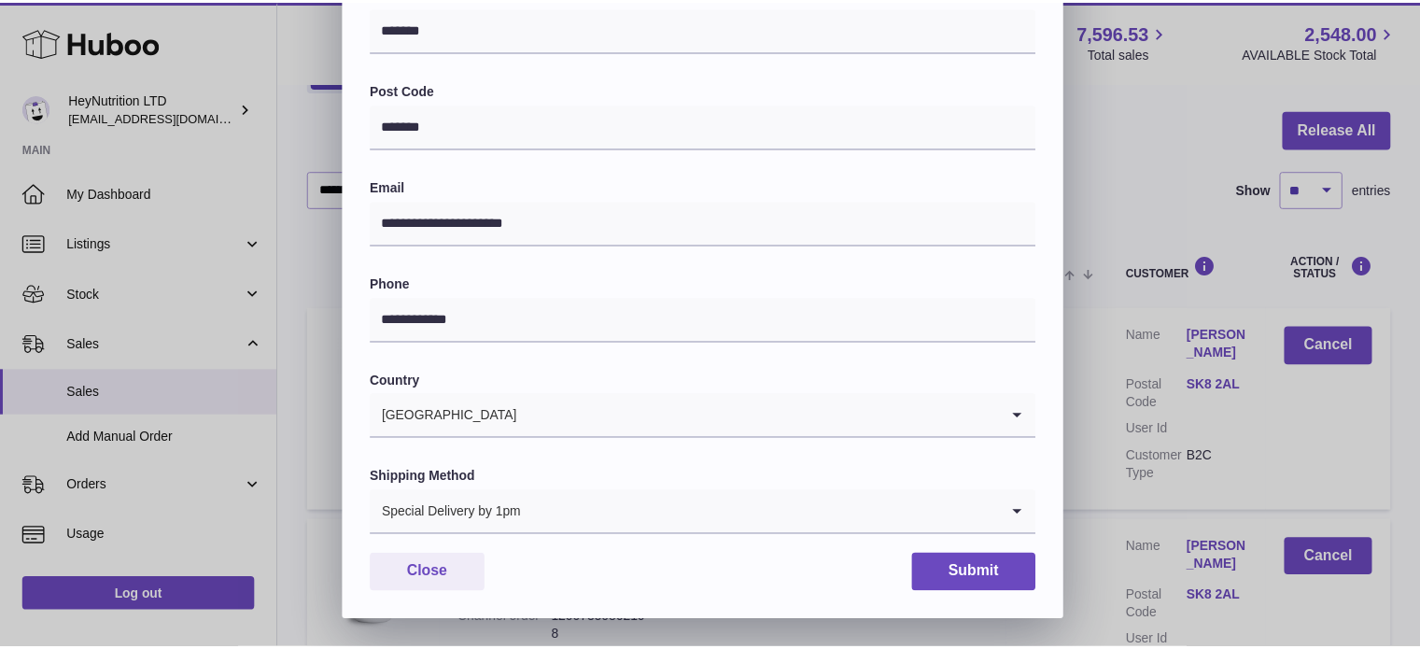
scroll to position [527, 0]
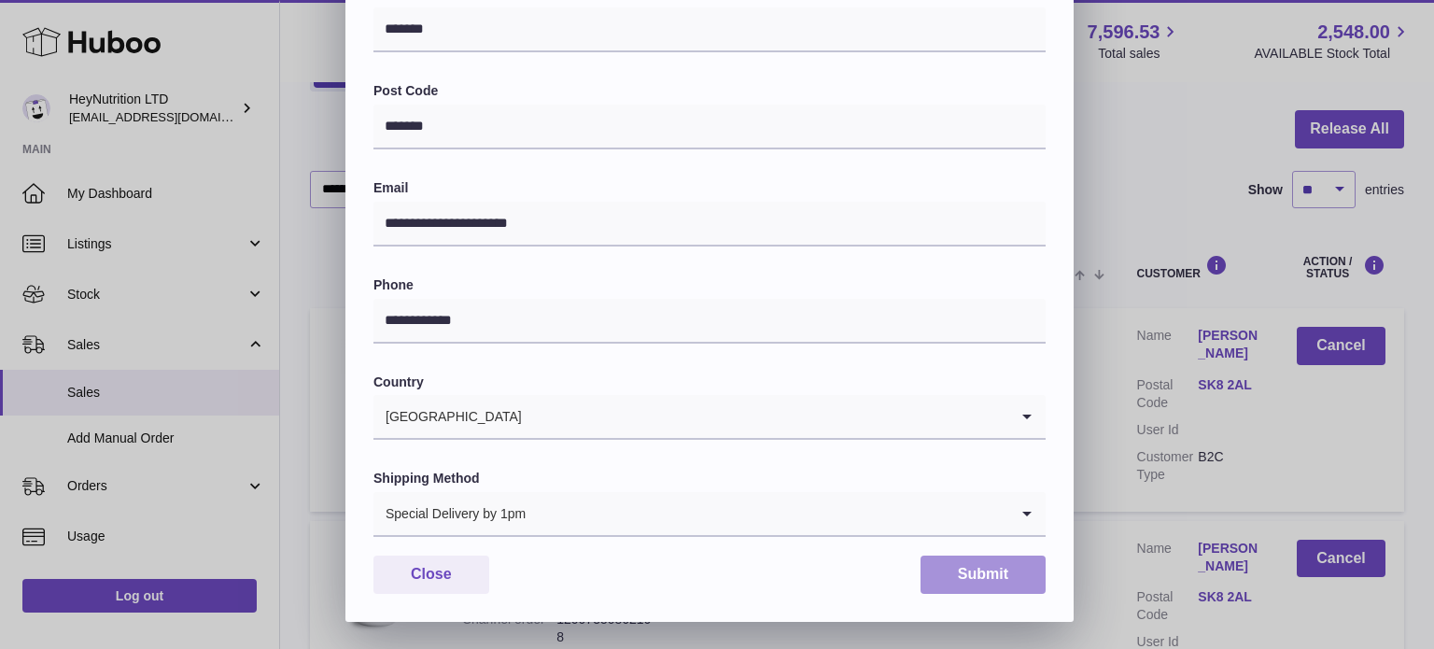
click at [1009, 568] on button "Submit" at bounding box center [982, 574] width 125 height 38
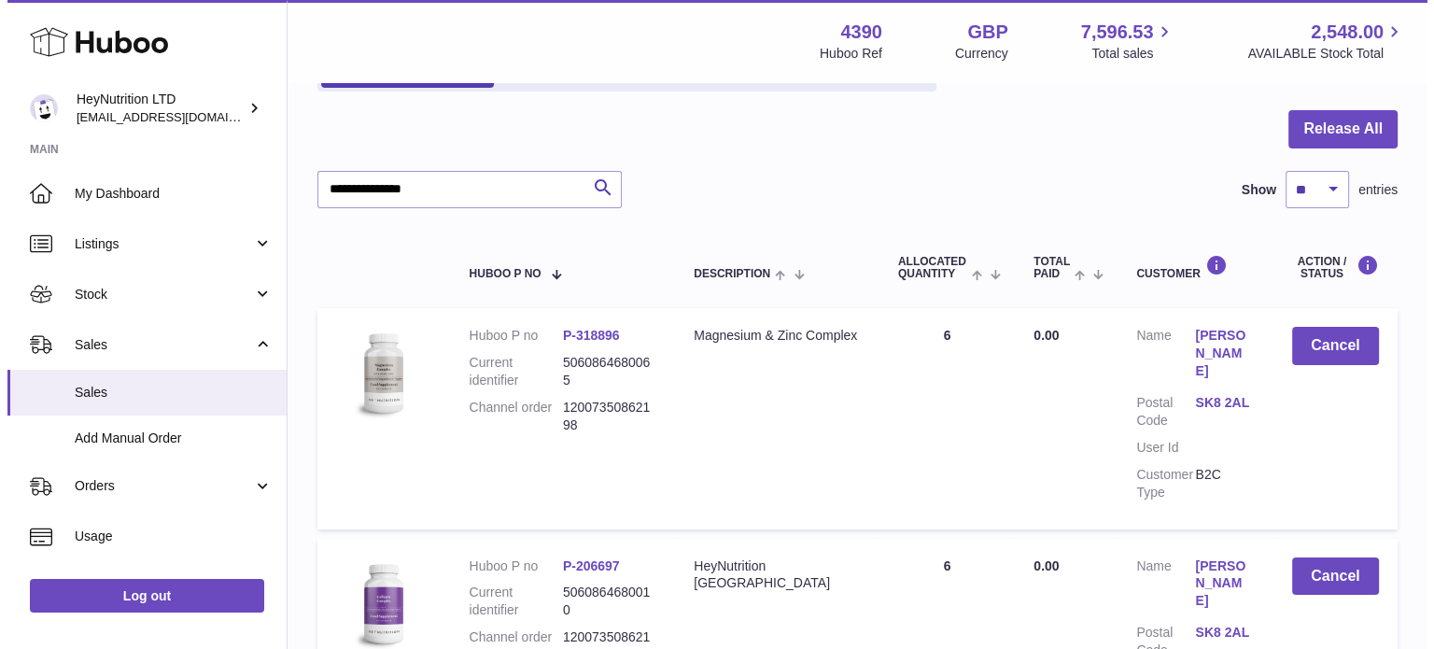
scroll to position [389, 0]
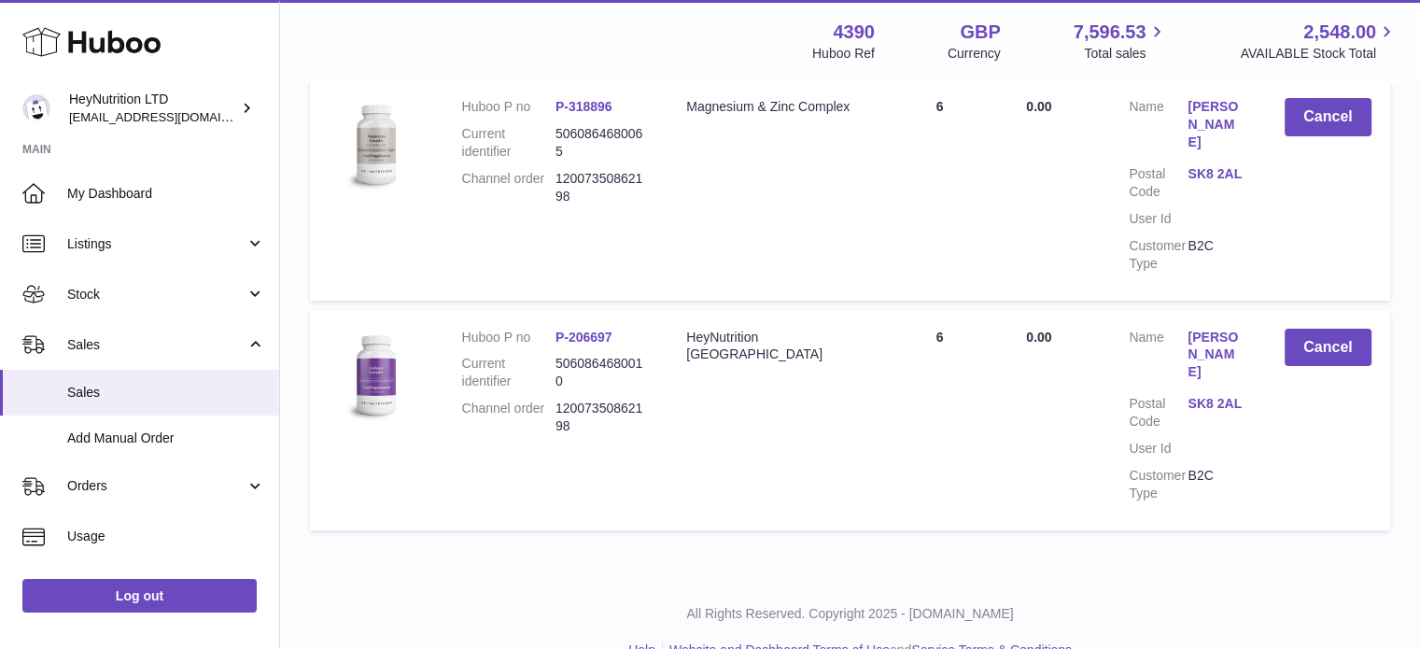
drag, startPoint x: 1240, startPoint y: 386, endPoint x: 1221, endPoint y: 365, distance: 28.5
click at [1240, 395] on dd "SK8 2AL" at bounding box center [1216, 412] width 59 height 35
click at [1220, 395] on link "SK8 2AL" at bounding box center [1216, 404] width 59 height 18
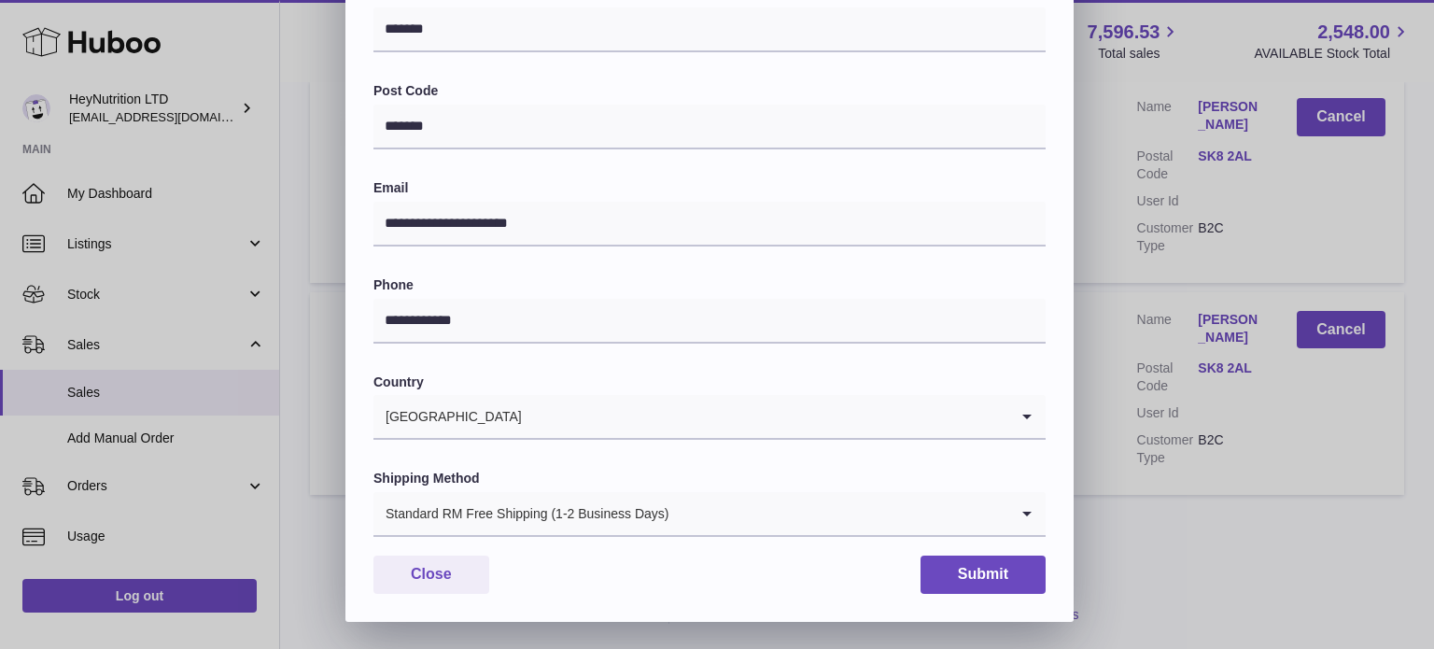
click at [571, 531] on div "Standard RM Free Shipping (1-2 Business Days)" at bounding box center [690, 513] width 635 height 43
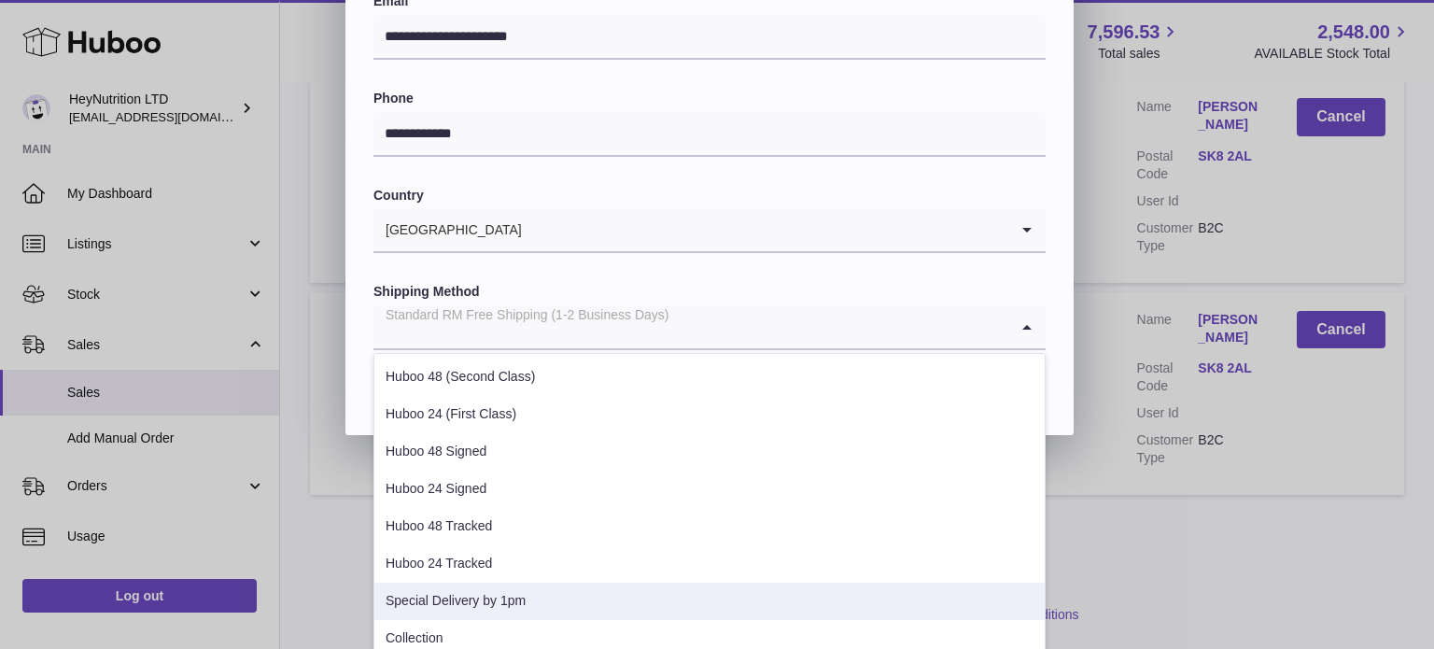
drag, startPoint x: 553, startPoint y: 597, endPoint x: 856, endPoint y: 567, distance: 305.0
click at [553, 597] on li "Special Delivery by 1pm" at bounding box center [709, 601] width 670 height 37
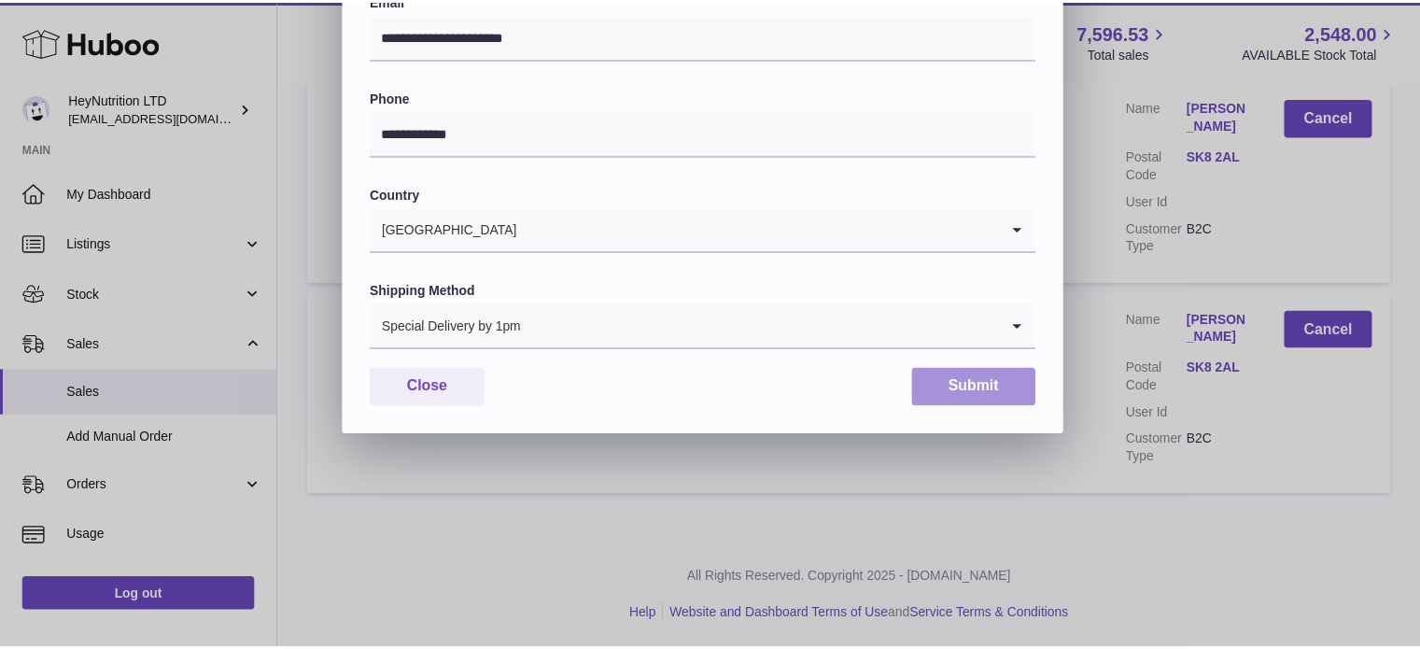
scroll to position [527, 0]
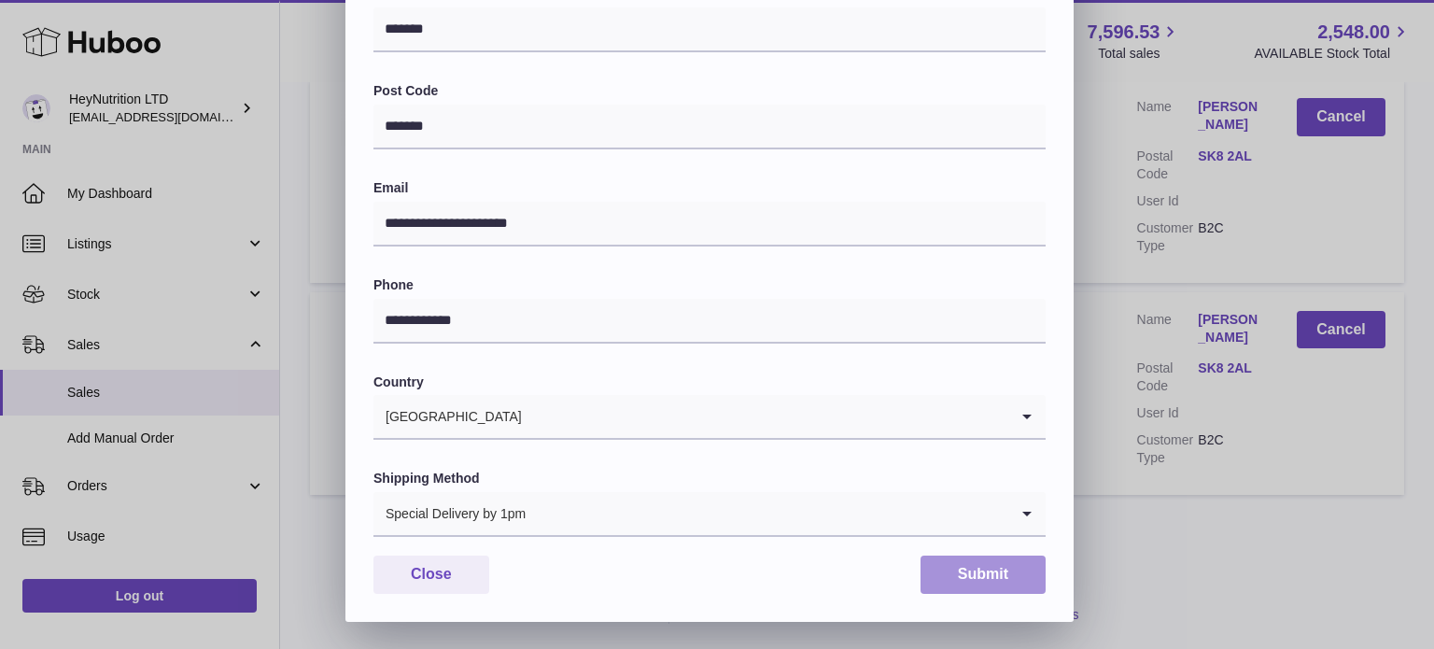
click at [1004, 574] on button "Submit" at bounding box center [982, 574] width 125 height 38
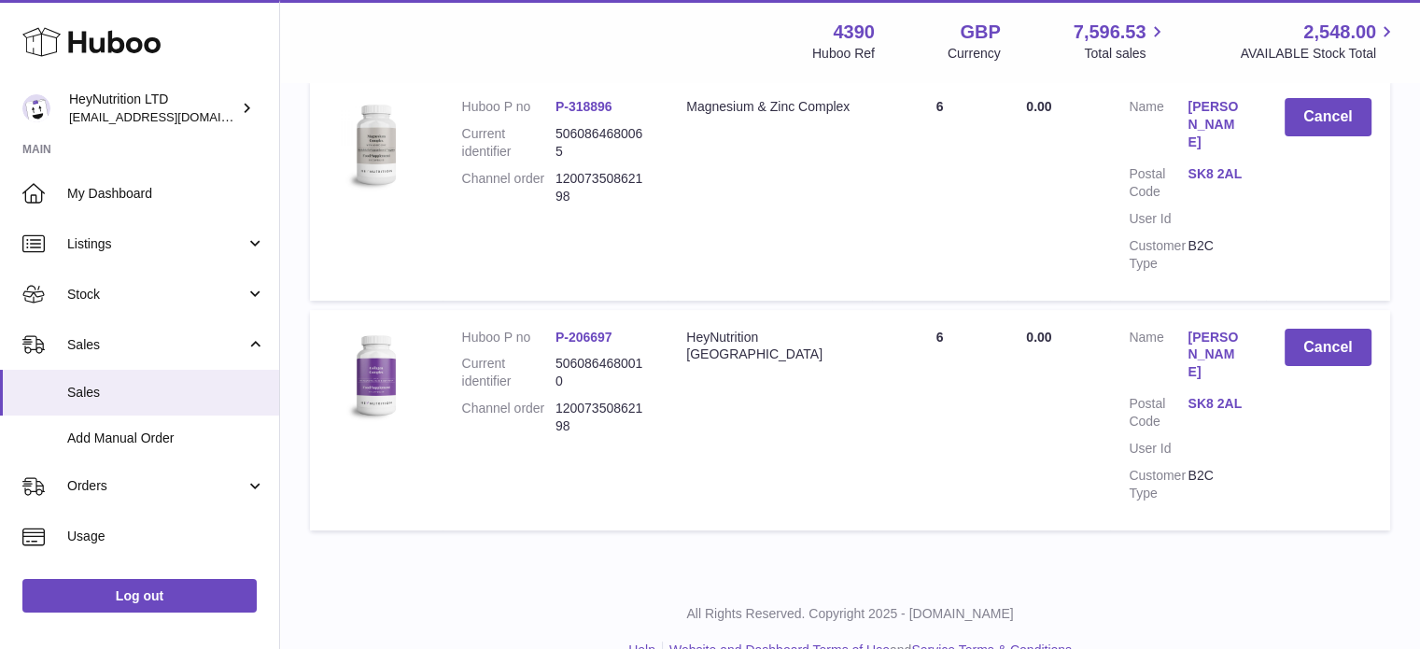
scroll to position [0, 0]
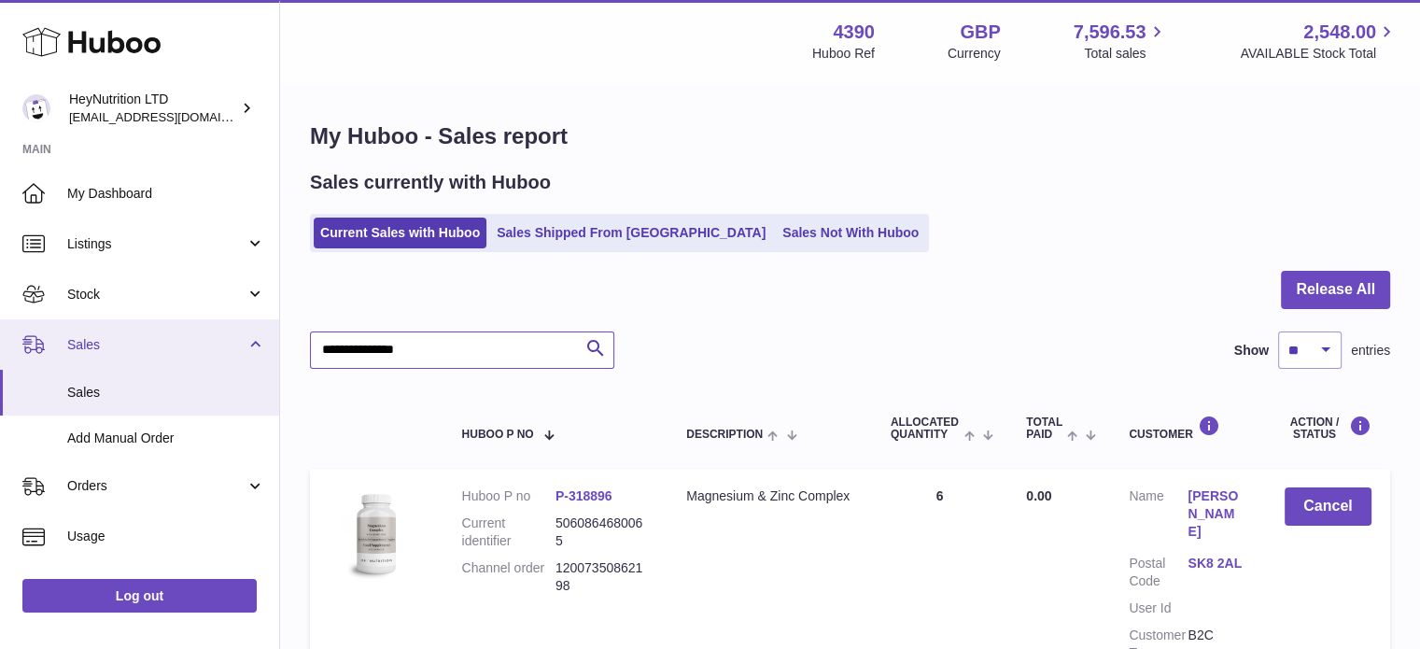
drag, startPoint x: 487, startPoint y: 341, endPoint x: 175, endPoint y: 358, distance: 313.2
click at [175, 358] on div "Huboo HeyNutrition LTD [EMAIL_ADDRESS][DOMAIN_NAME] Main My Dashboard Listings …" at bounding box center [710, 537] width 1420 height 1075
paste input "text"
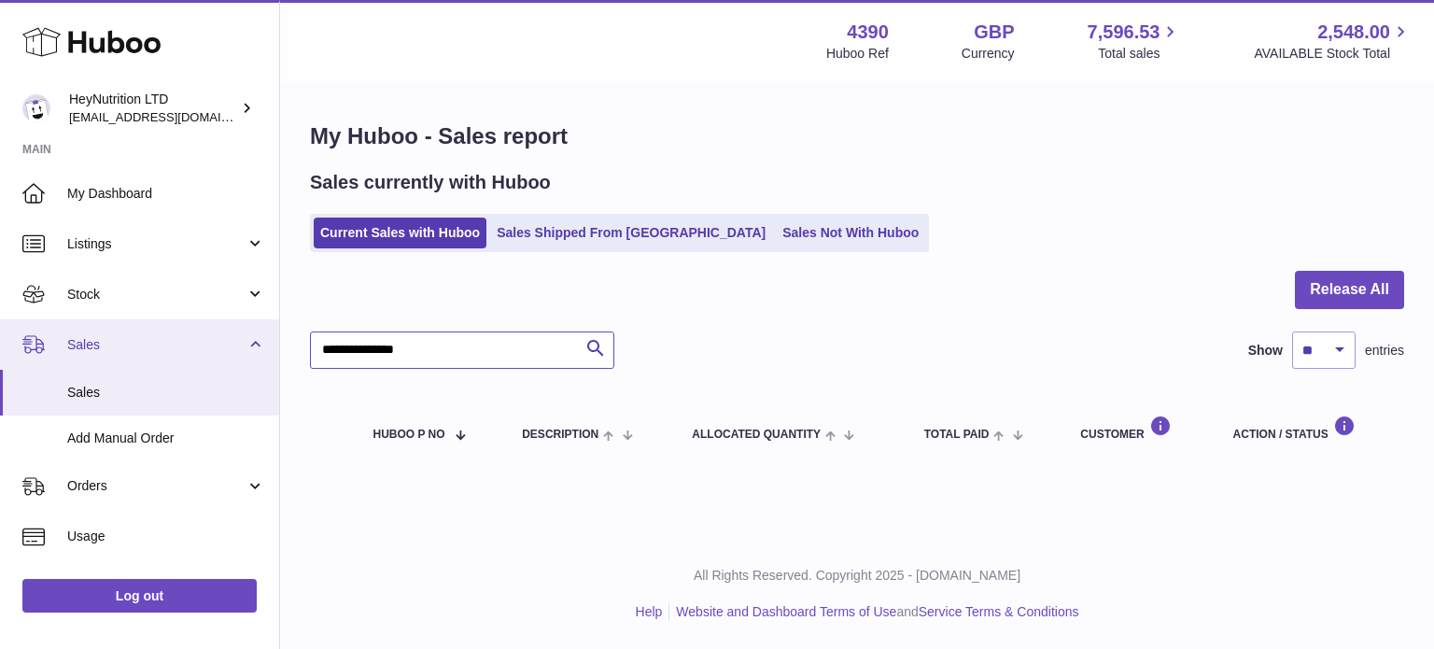
drag, startPoint x: 452, startPoint y: 358, endPoint x: 138, endPoint y: 363, distance: 313.7
click at [138, 363] on div "Huboo HeyNutrition LTD [EMAIL_ADDRESS][DOMAIN_NAME] Main My Dashboard Listings …" at bounding box center [717, 324] width 1434 height 649
paste input "text"
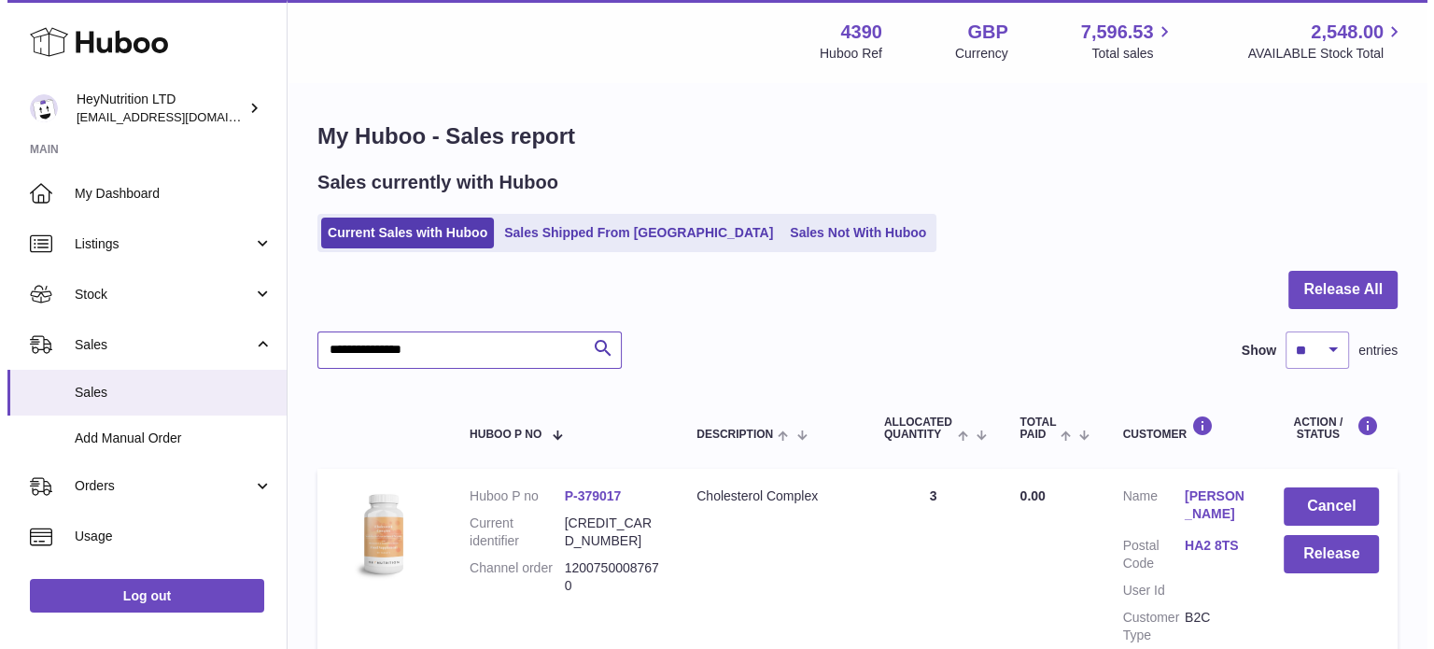
scroll to position [178, 0]
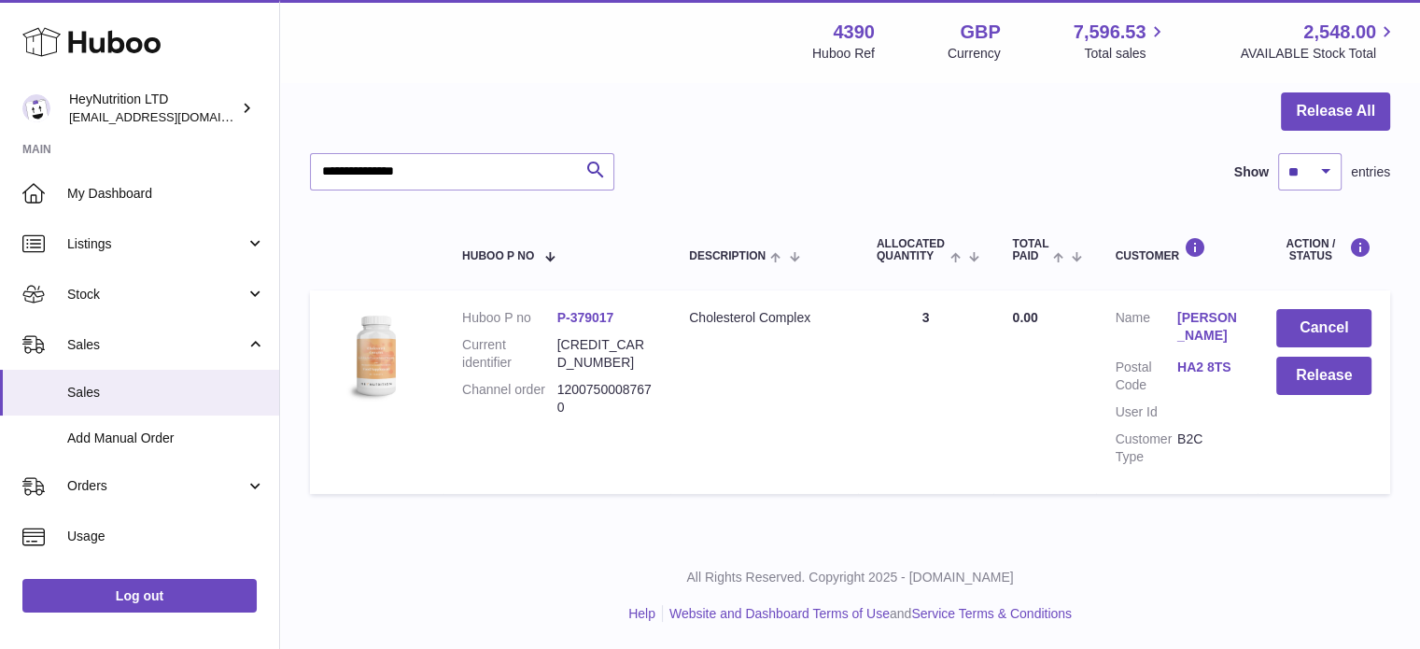
click at [1208, 357] on dl "Customer Name [PERSON_NAME] Postal Code HA2 8TS User Id Customer Type B2C" at bounding box center [1177, 391] width 124 height 165
click at [1201, 365] on link "HA2 8TS" at bounding box center [1208, 367] width 62 height 18
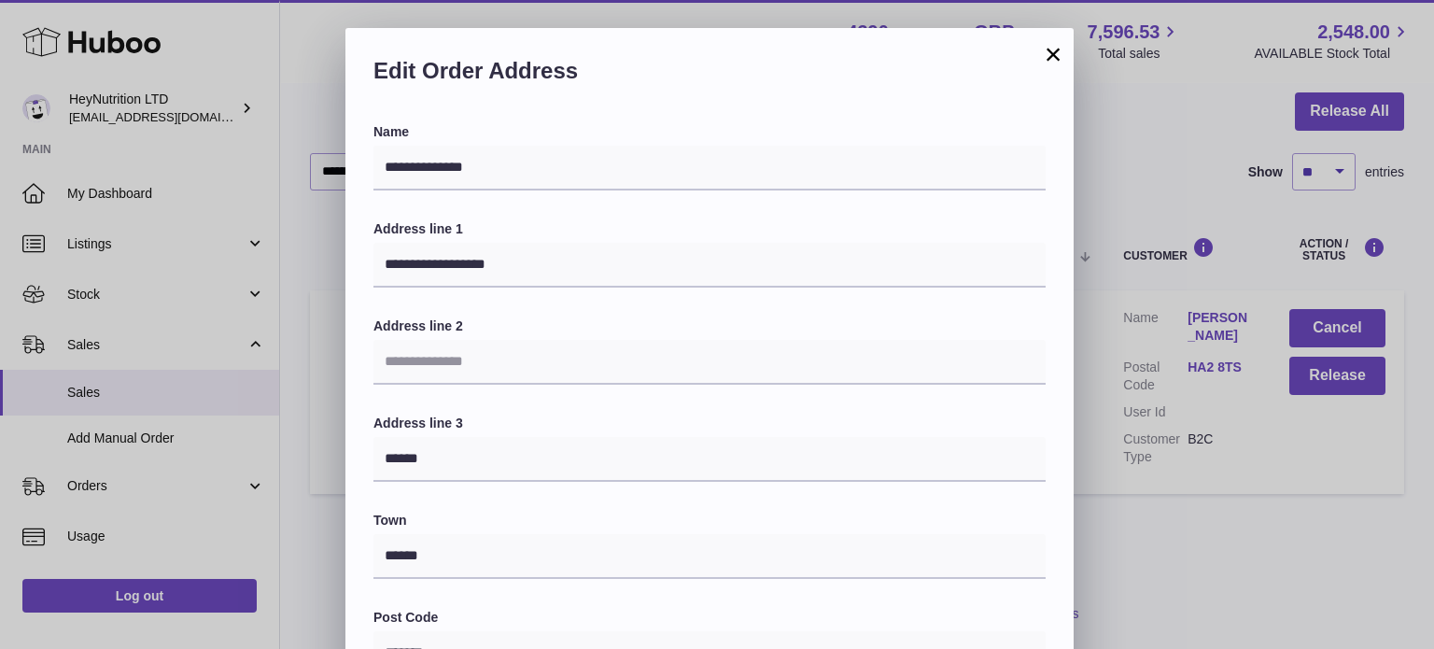
scroll to position [527, 0]
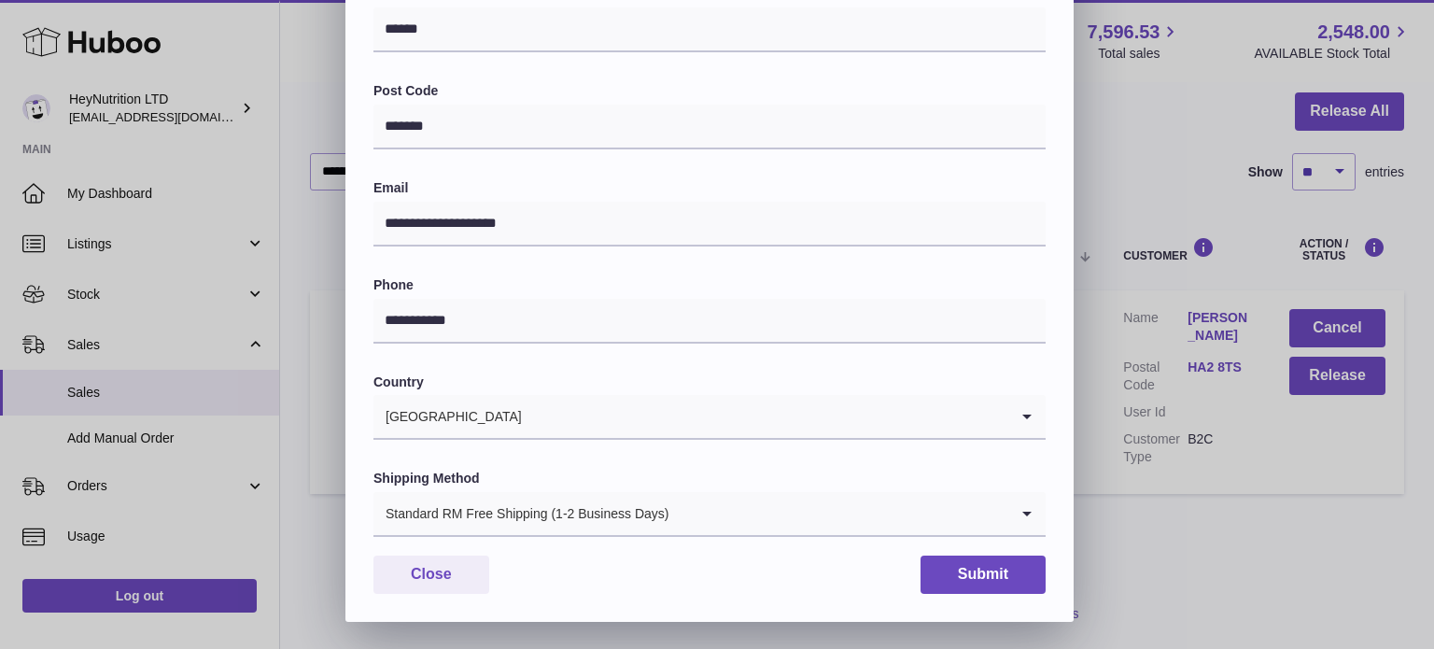
click at [499, 526] on div "Standard RM Free Shipping (1-2 Business Days)" at bounding box center [690, 513] width 635 height 43
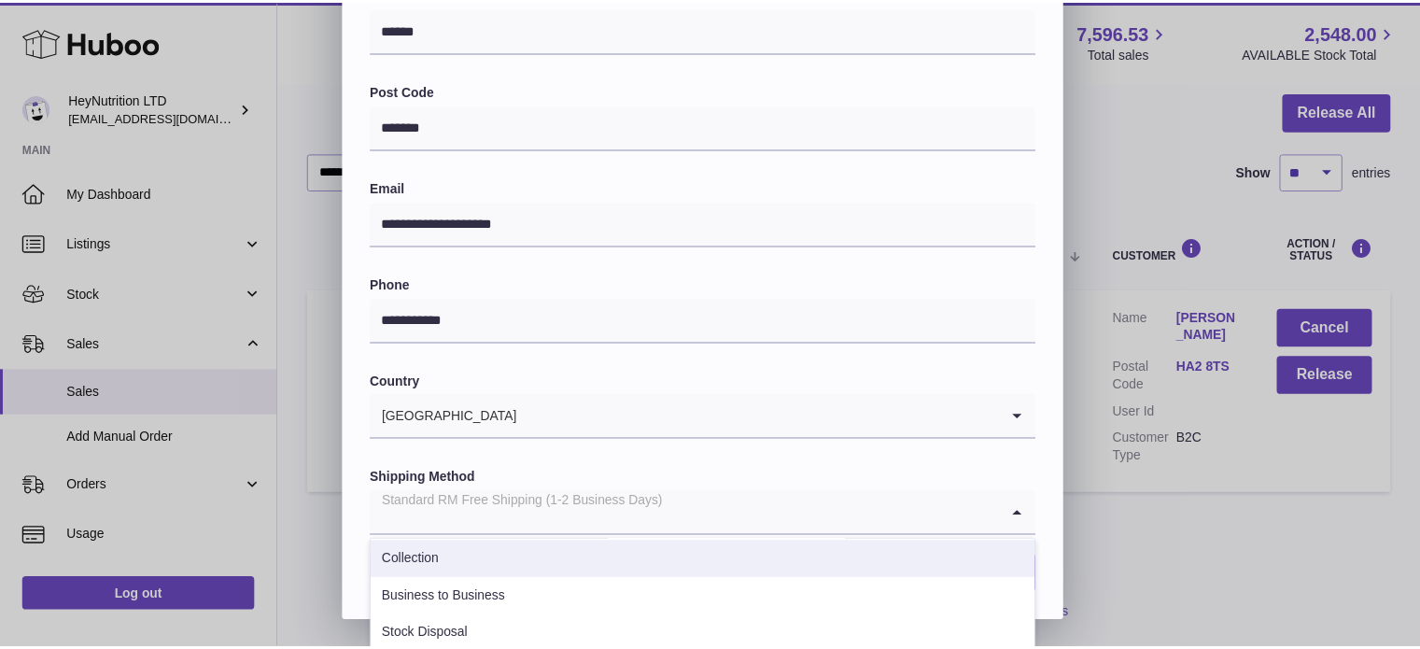
scroll to position [172, 0]
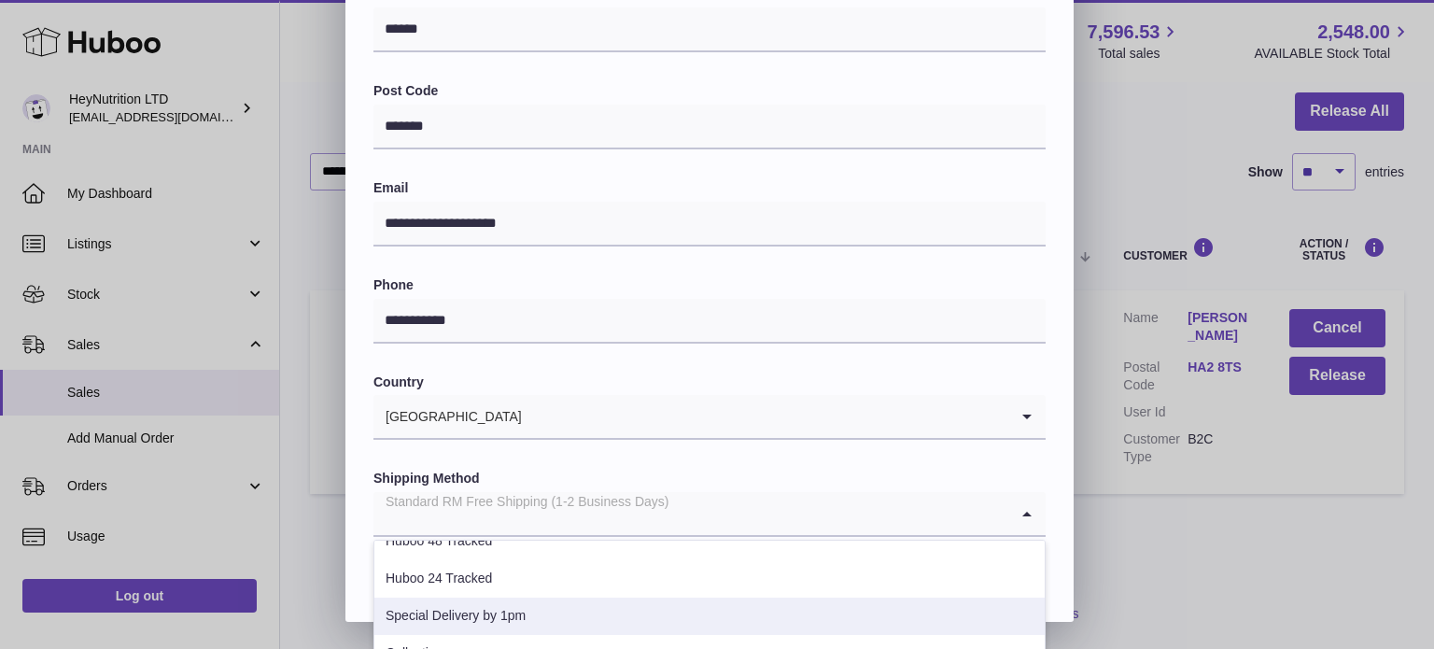
click at [530, 612] on li "Special Delivery by 1pm" at bounding box center [709, 615] width 670 height 37
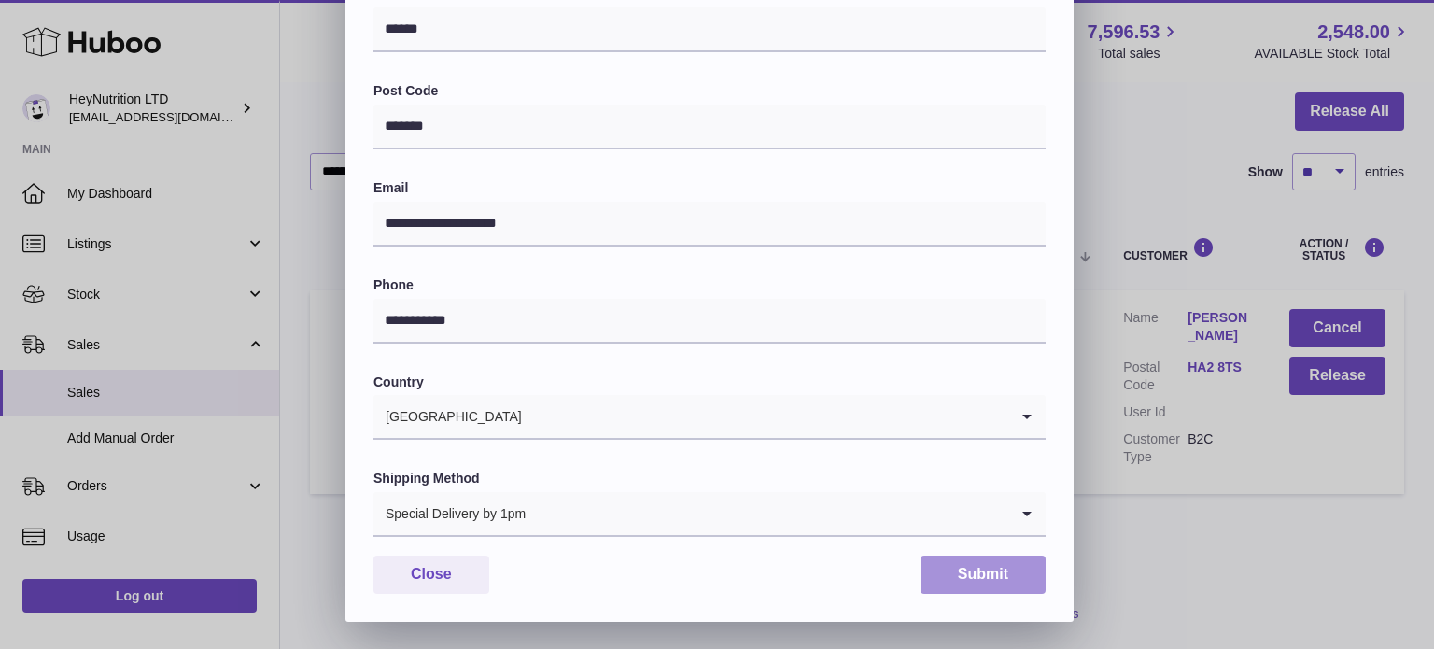
click at [1004, 566] on button "Submit" at bounding box center [982, 574] width 125 height 38
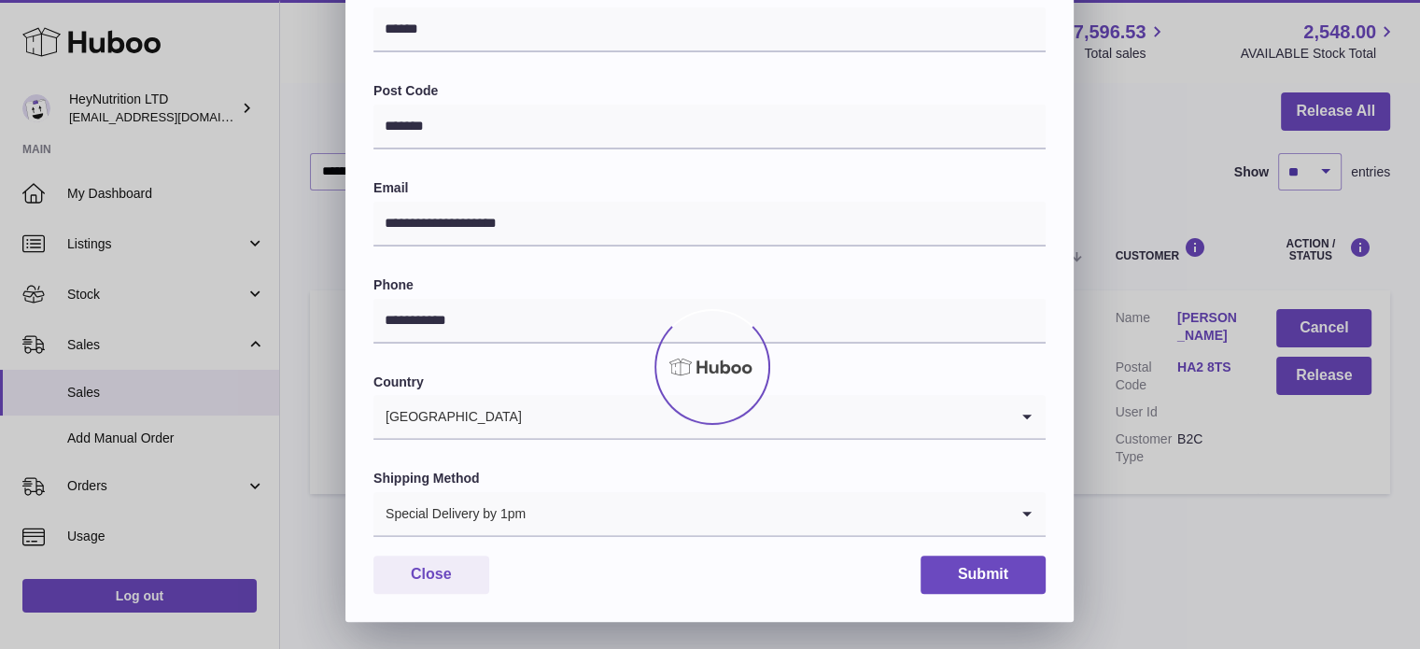
scroll to position [0, 0]
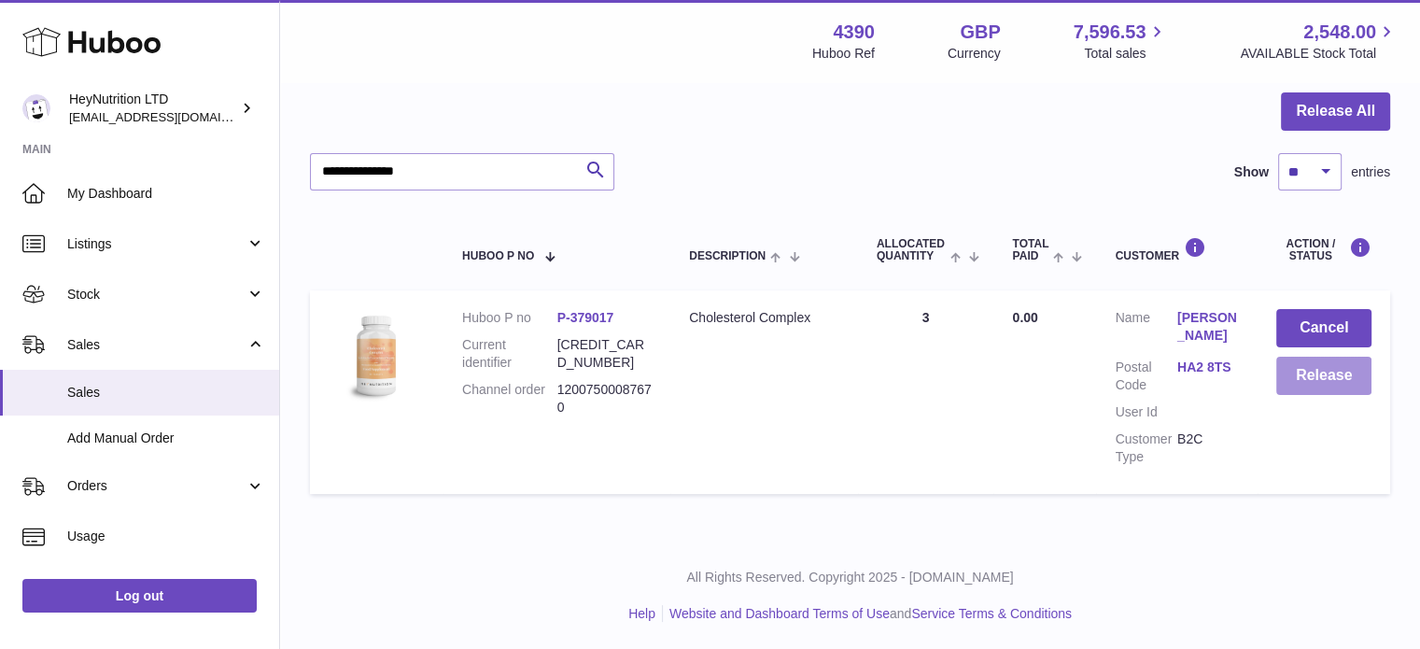
click at [1289, 368] on button "Release" at bounding box center [1323, 376] width 95 height 38
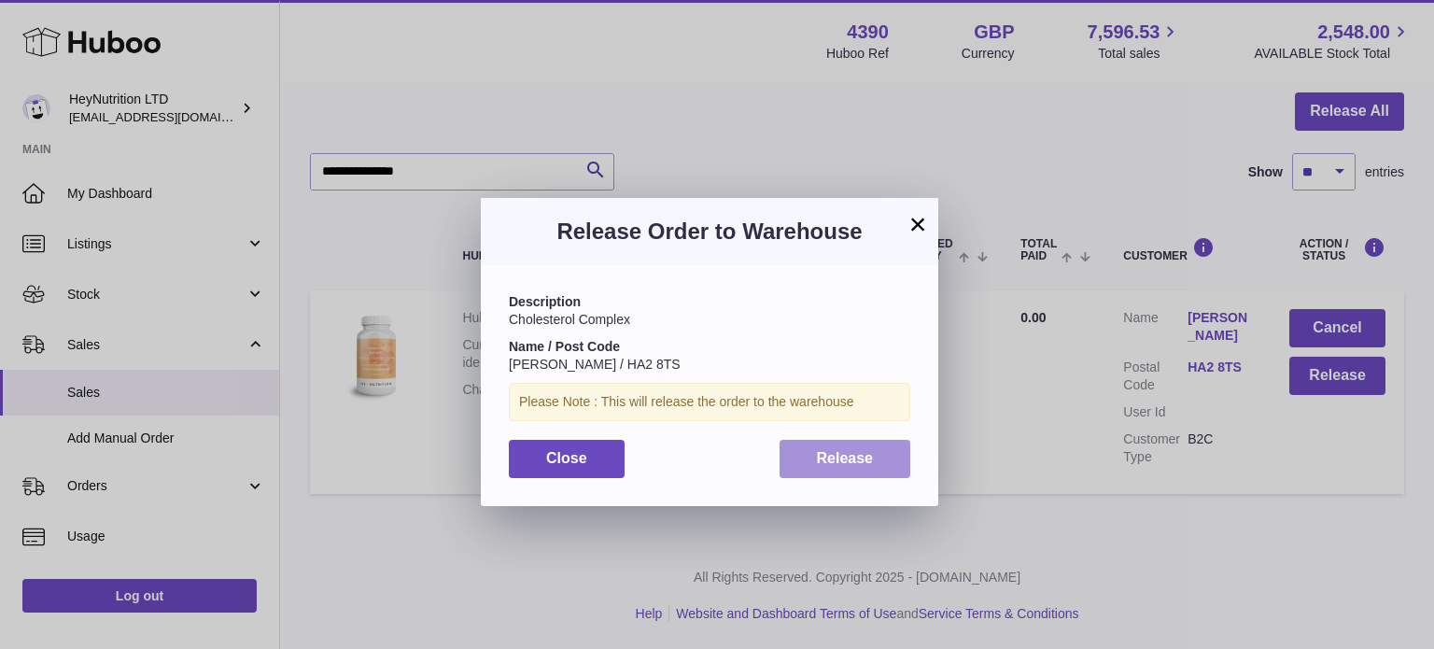
click at [876, 471] on button "Release" at bounding box center [845, 459] width 132 height 38
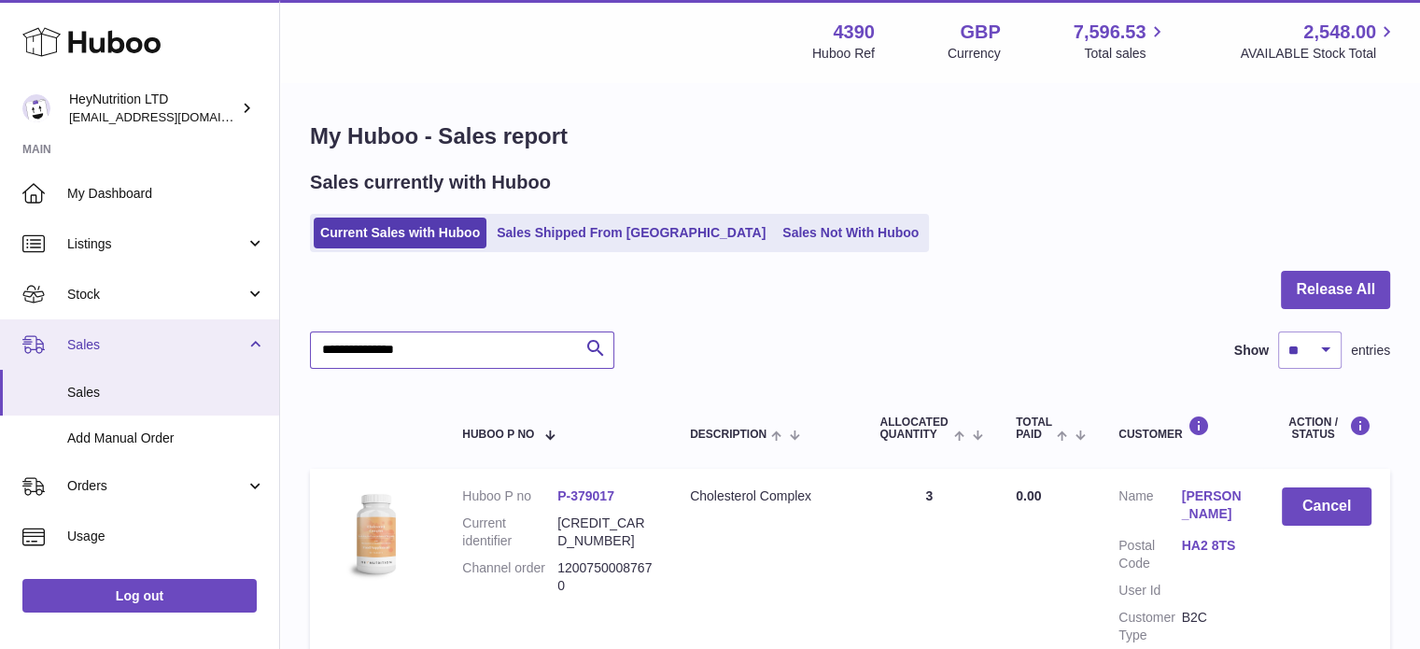
drag, startPoint x: 475, startPoint y: 341, endPoint x: 146, endPoint y: 335, distance: 329.6
click at [146, 337] on div "Huboo HeyNutrition LTD [EMAIL_ADDRESS][DOMAIN_NAME] Main My Dashboard Listings …" at bounding box center [710, 414] width 1420 height 828
paste input "text"
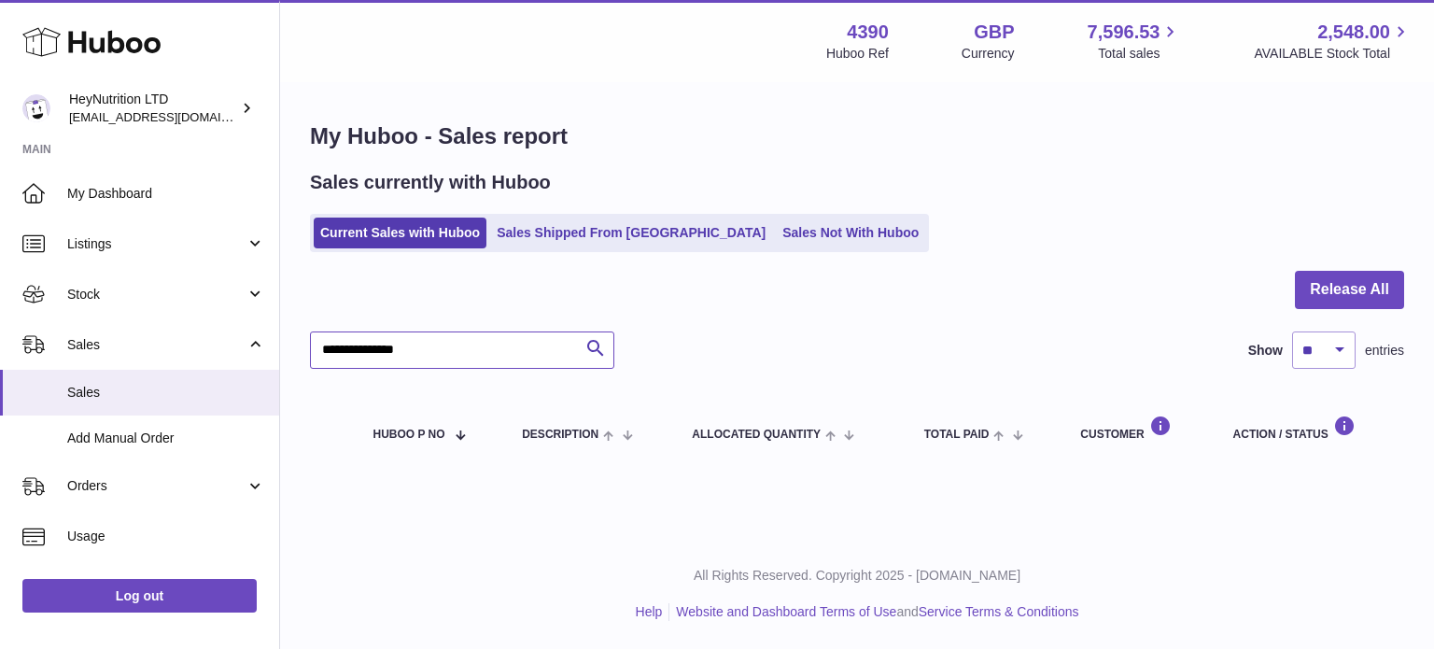
type input "**********"
